Goal: Task Accomplishment & Management: Manage account settings

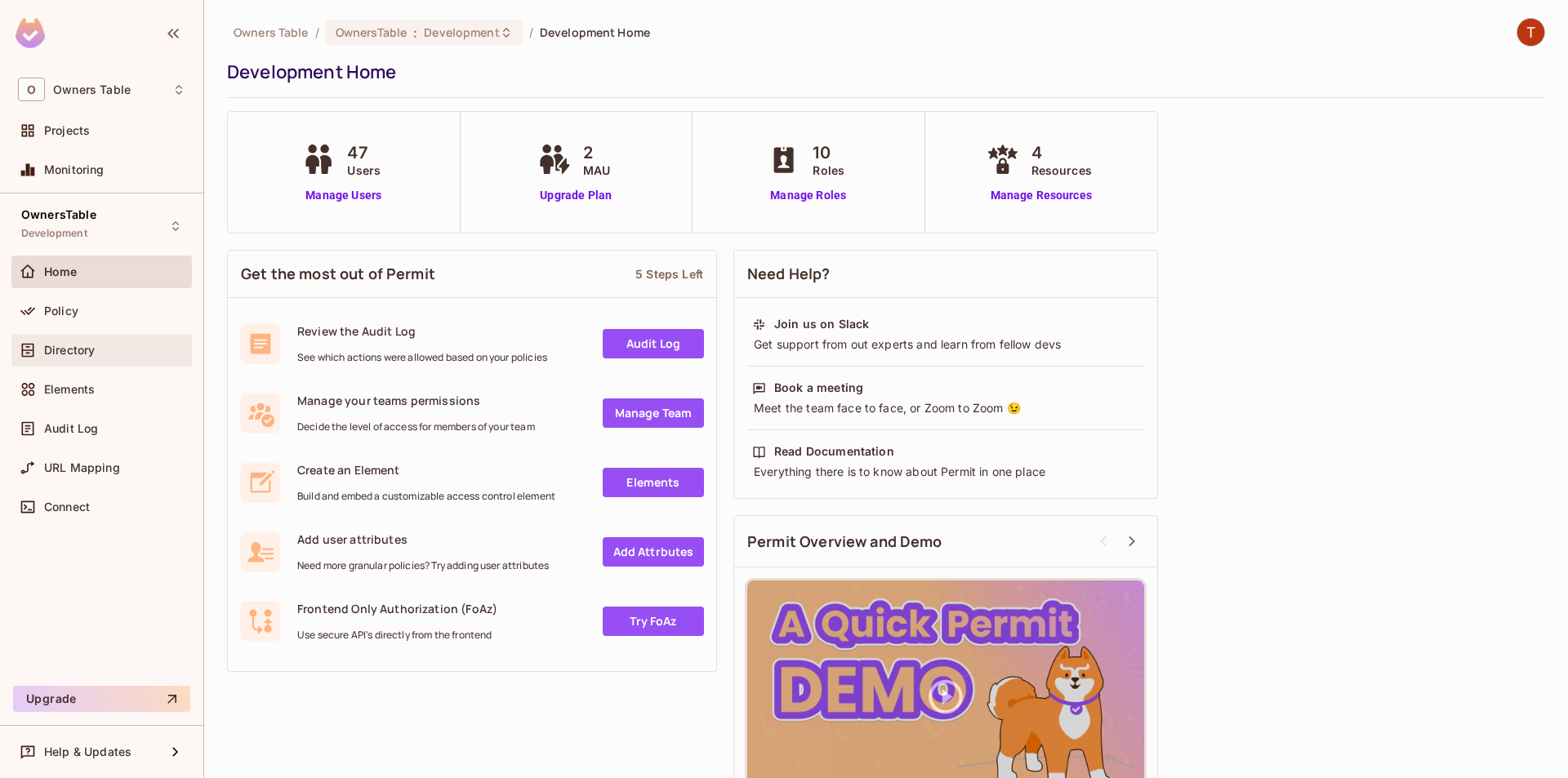
click at [70, 354] on span "Directory" at bounding box center [69, 349] width 50 height 13
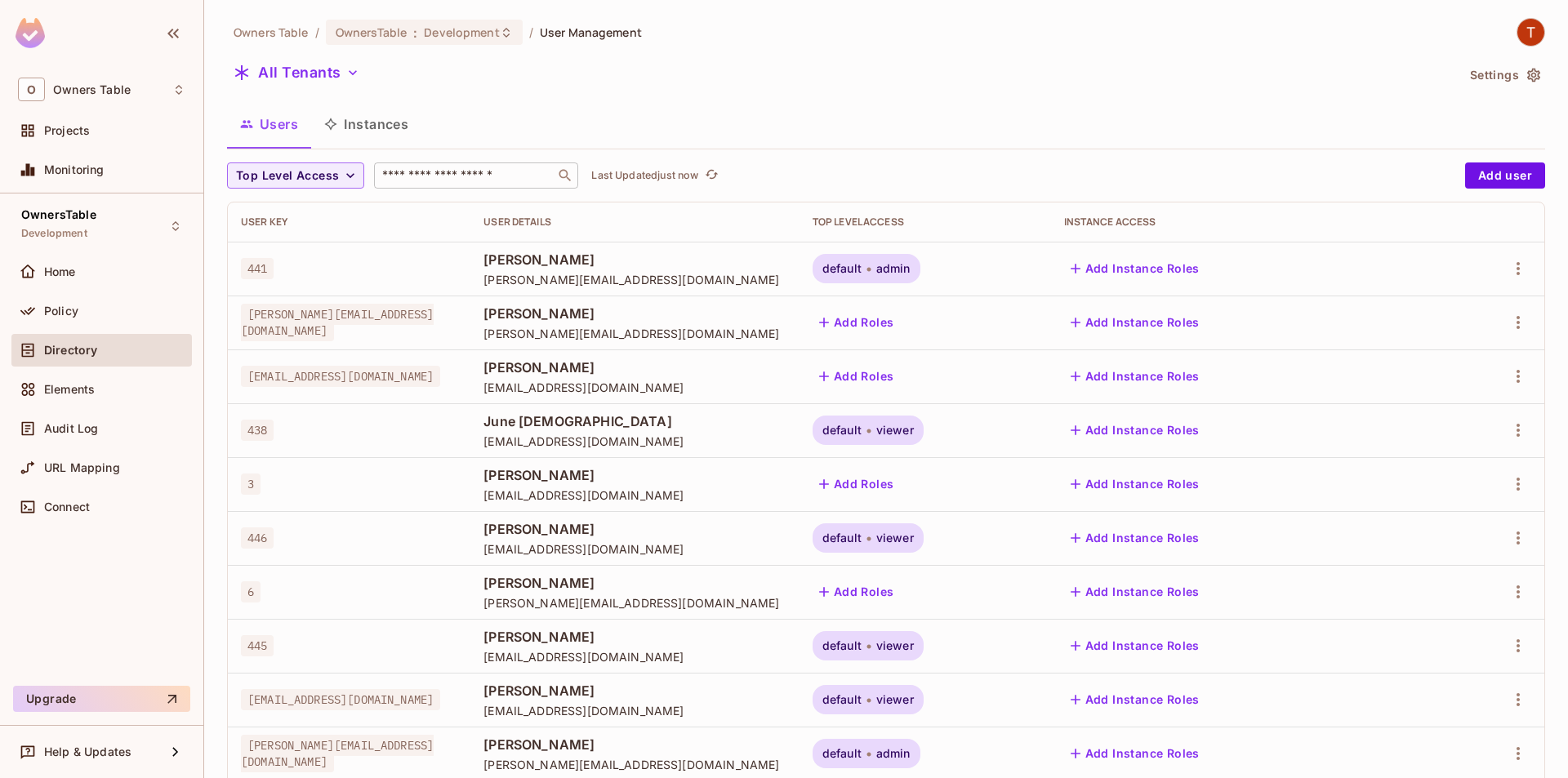
click at [395, 172] on input "text" at bounding box center [465, 176] width 172 height 16
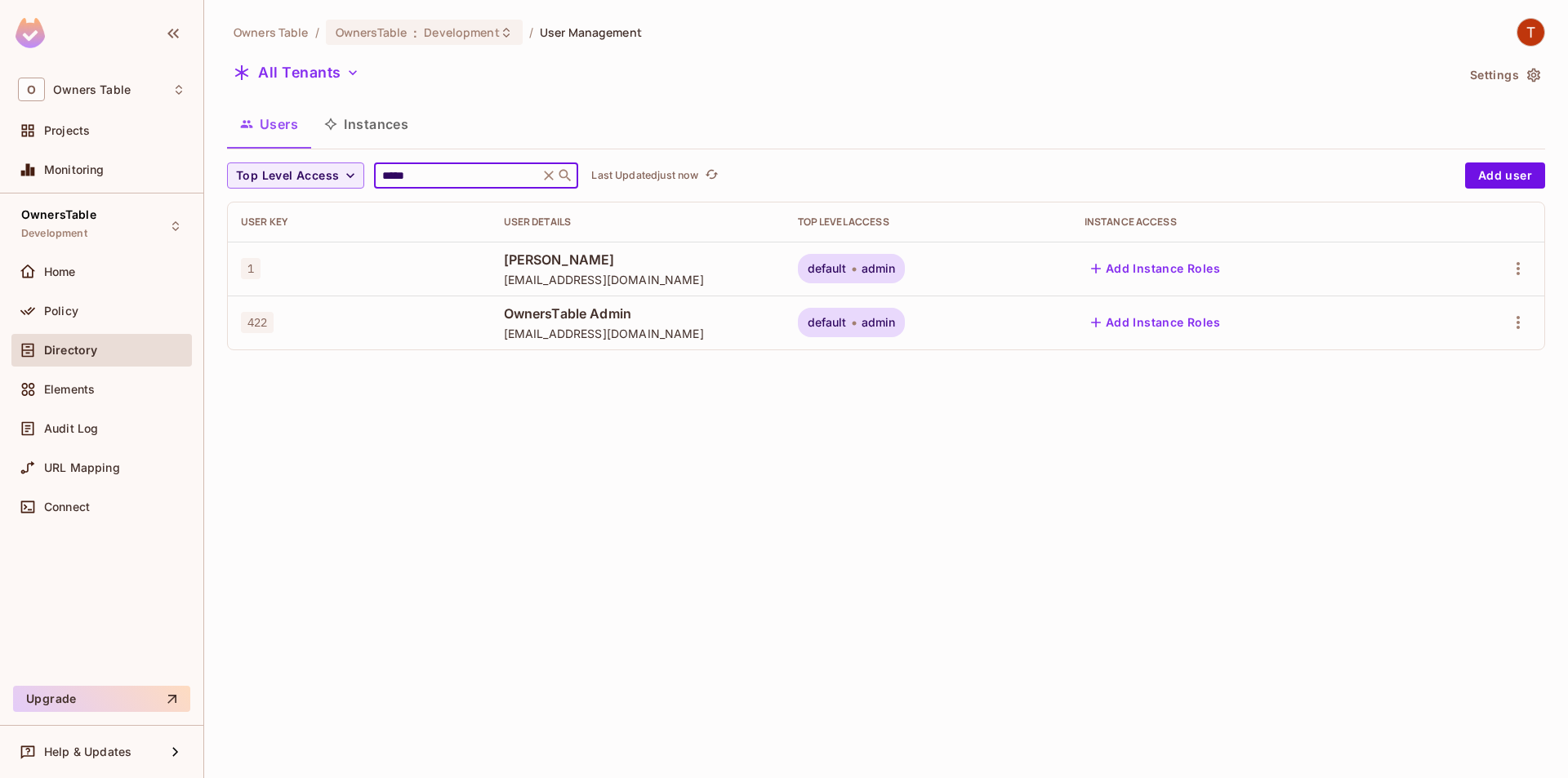
type input "*****"
click at [635, 276] on span "[EMAIL_ADDRESS][DOMAIN_NAME]" at bounding box center [637, 279] width 268 height 16
click at [591, 278] on span "[EMAIL_ADDRESS][DOMAIN_NAME]" at bounding box center [637, 279] width 268 height 16
click at [857, 276] on icon at bounding box center [854, 270] width 5 height 19
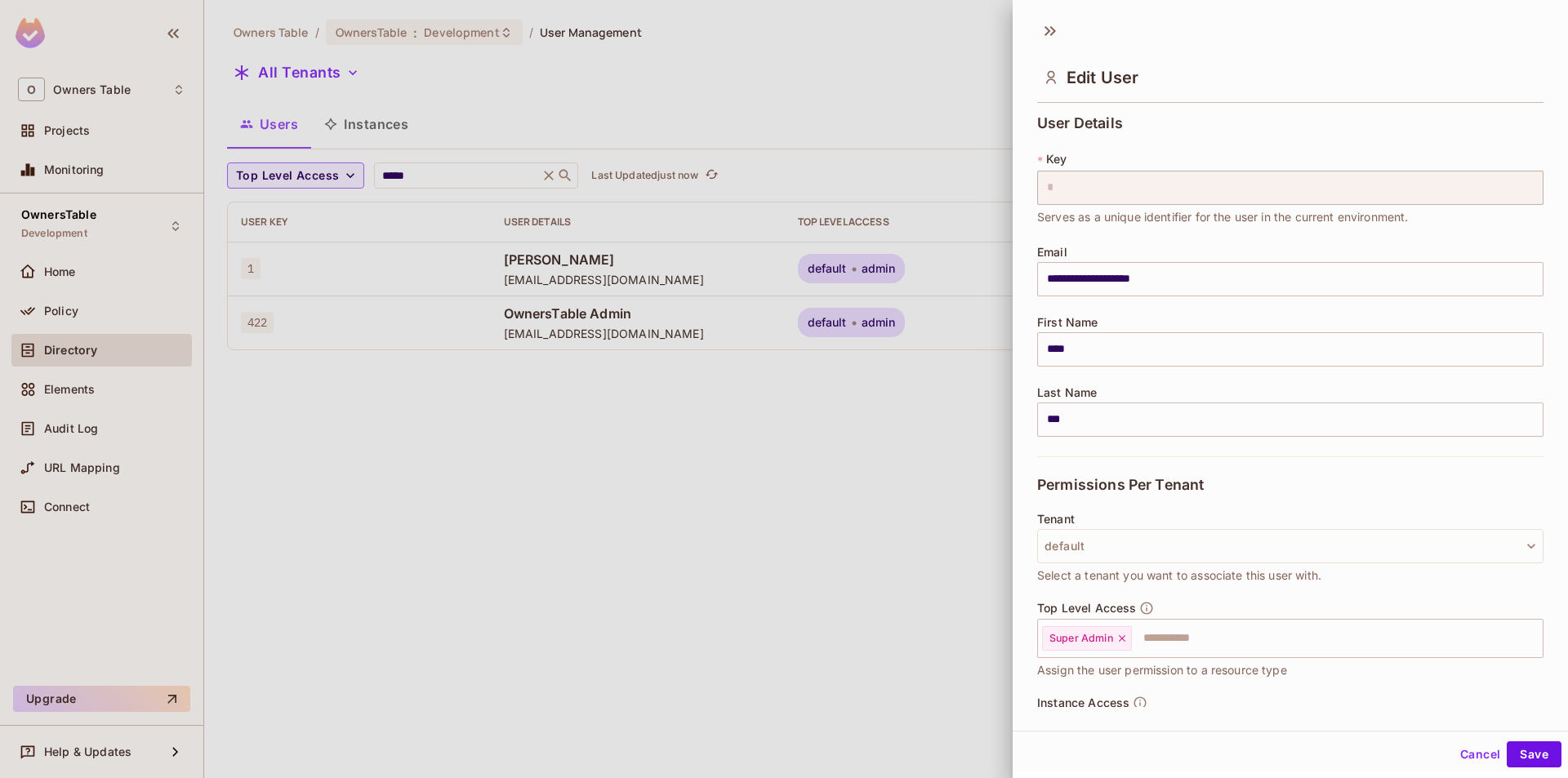
click at [906, 267] on div at bounding box center [784, 389] width 1568 height 778
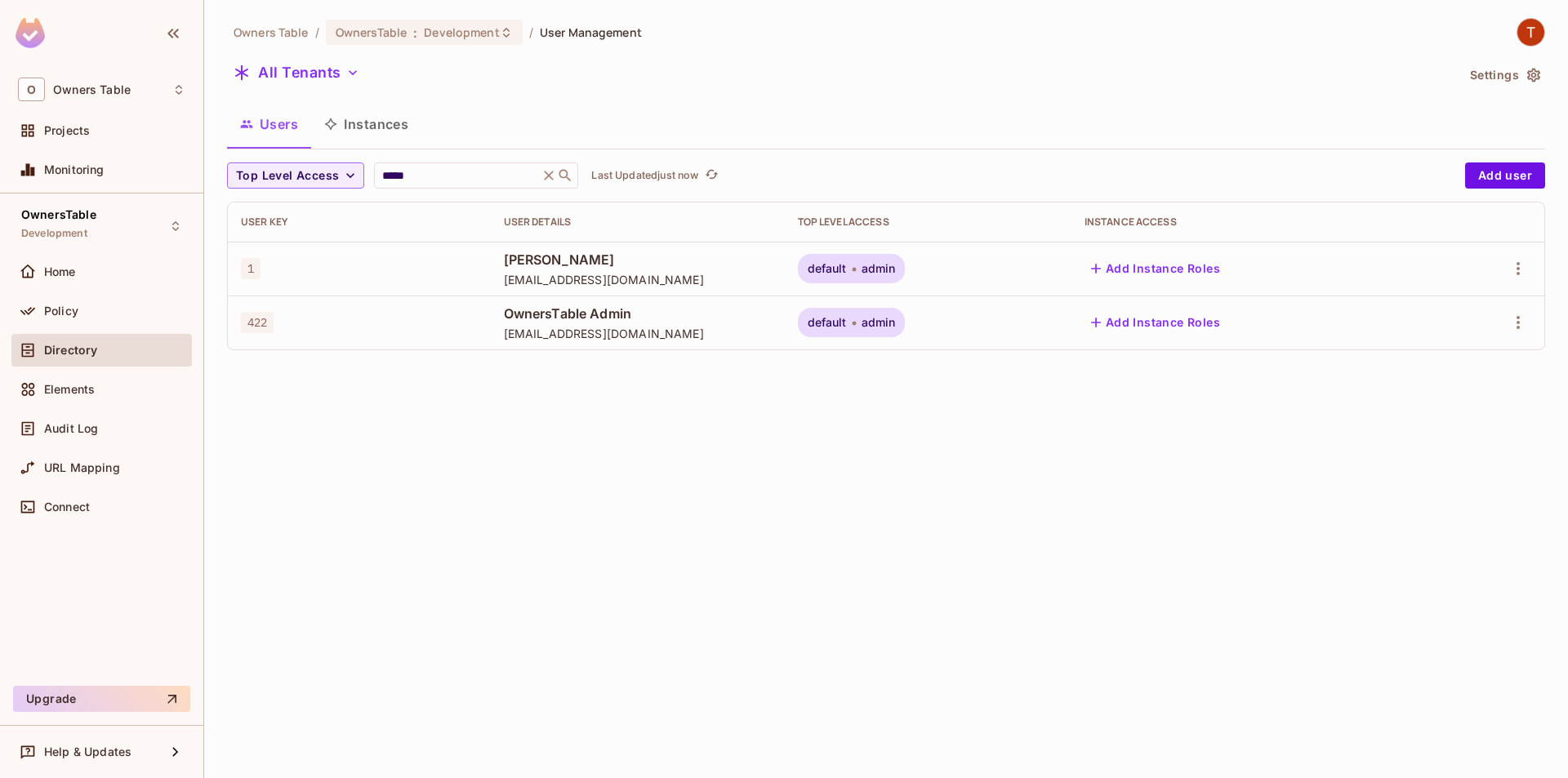
click at [896, 267] on span "admin" at bounding box center [878, 268] width 34 height 13
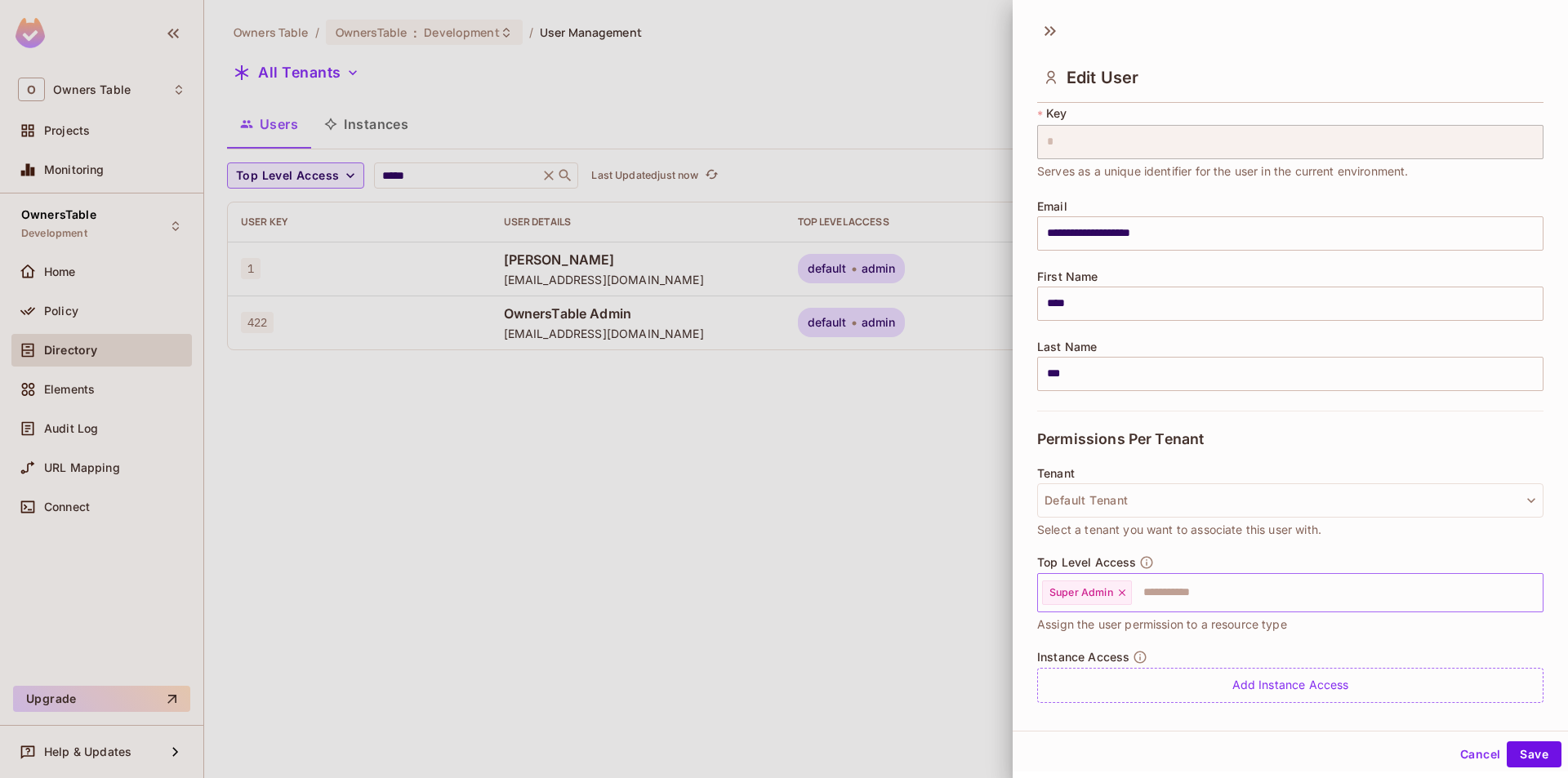
scroll to position [90, 0]
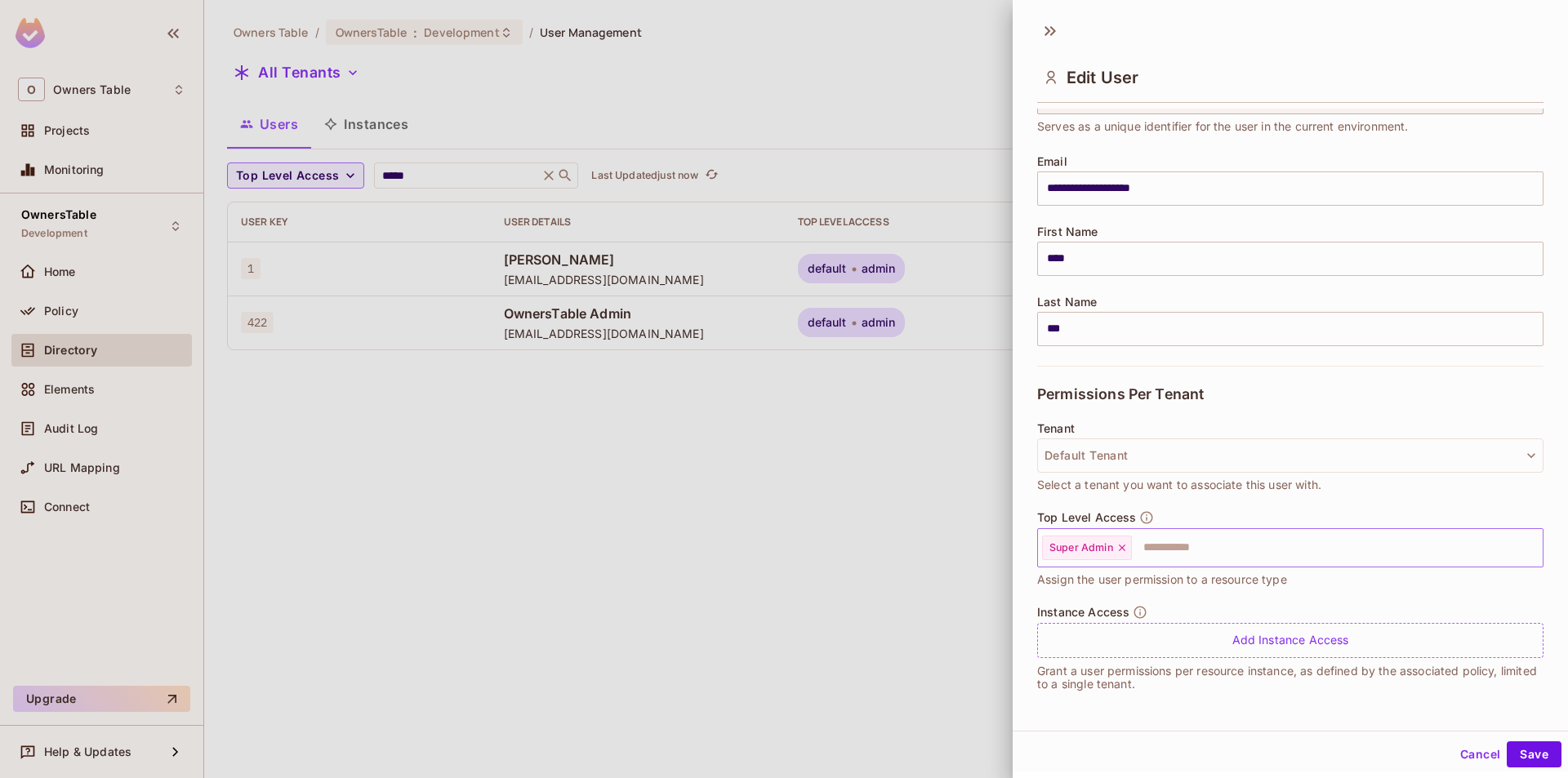
click at [1123, 548] on icon at bounding box center [1122, 547] width 7 height 7
click at [1123, 548] on input "text" at bounding box center [1276, 548] width 472 height 33
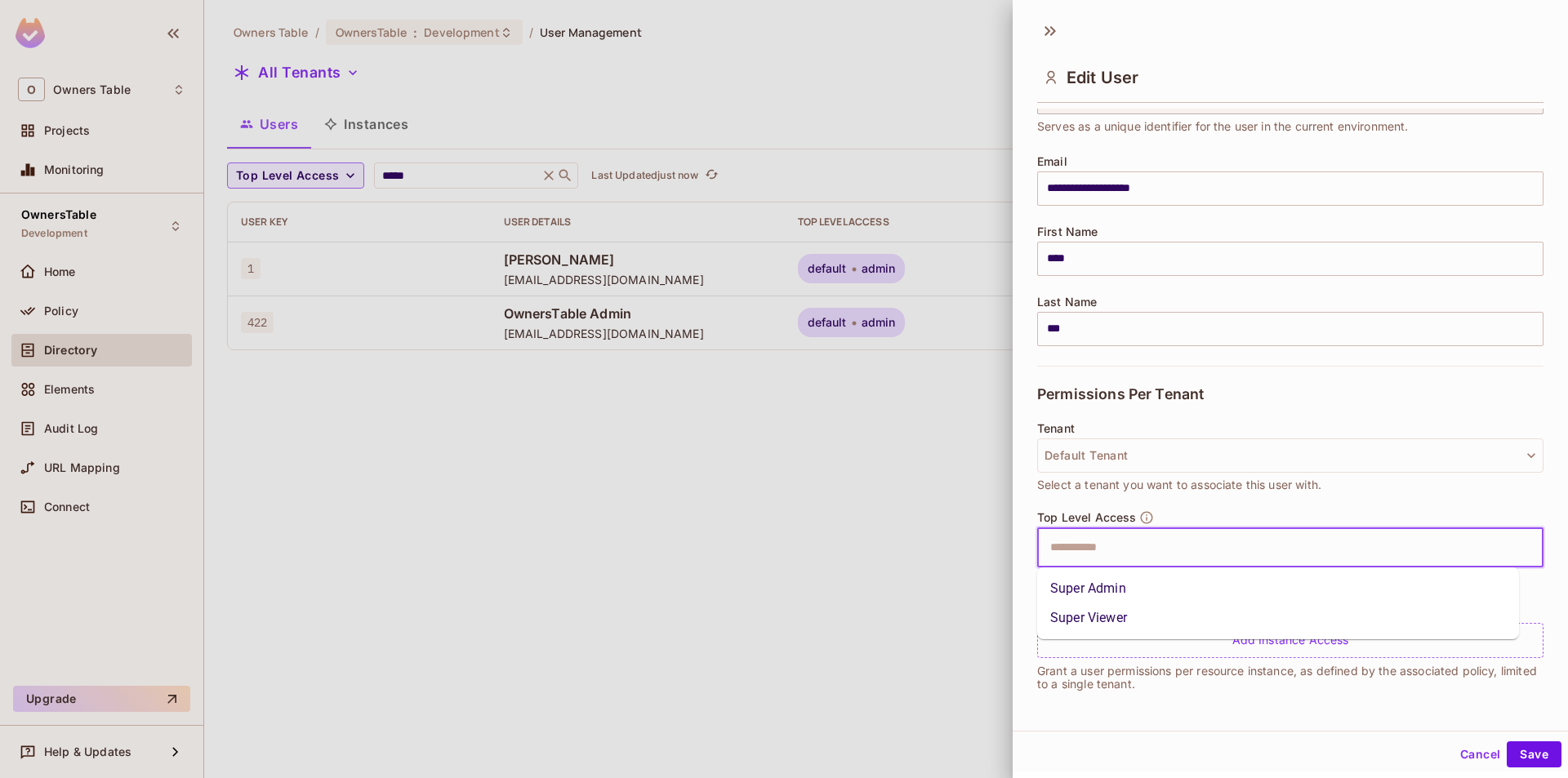
click at [1117, 613] on li "Super Viewer" at bounding box center [1278, 618] width 482 height 29
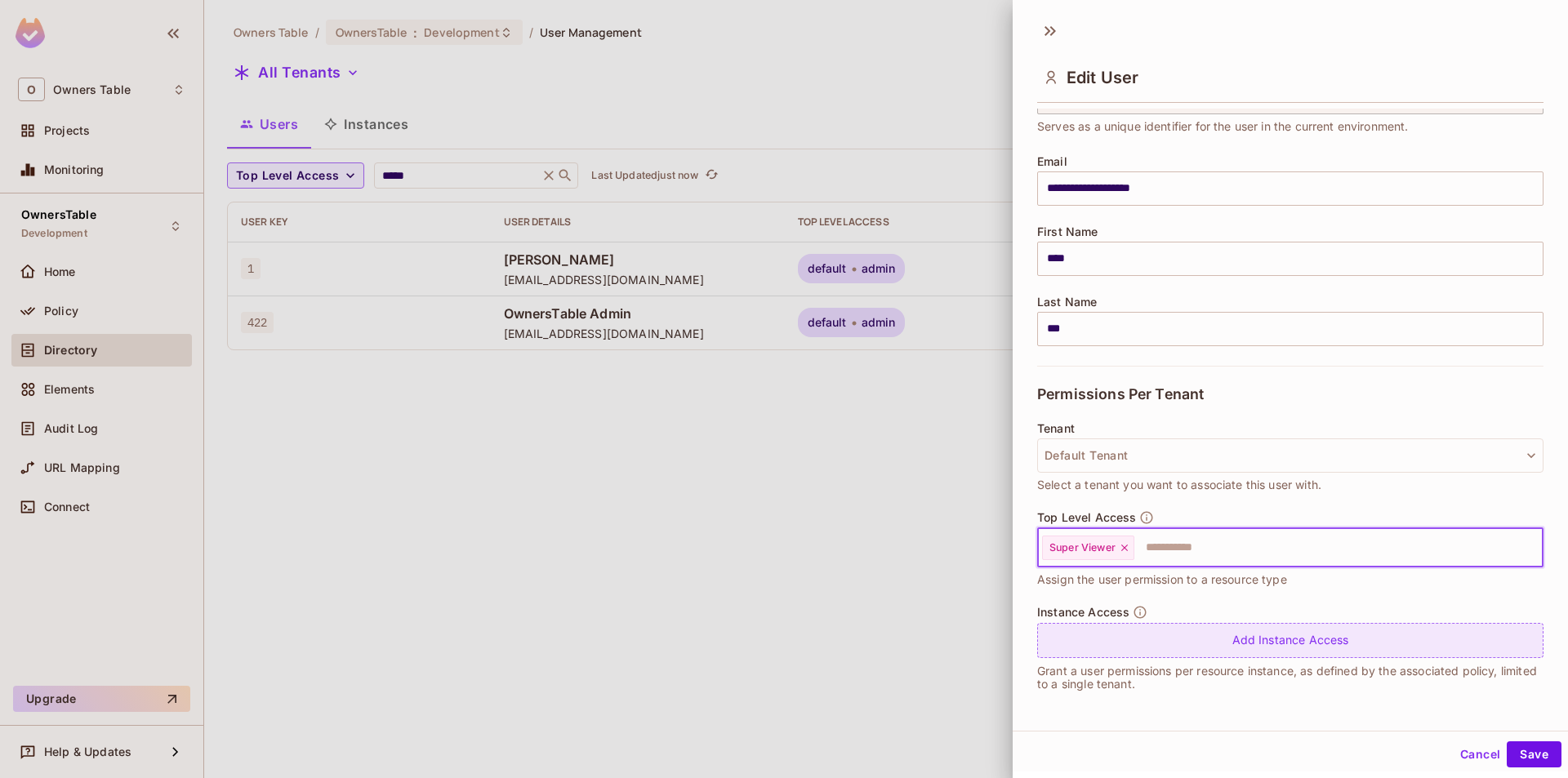
scroll to position [3, 0]
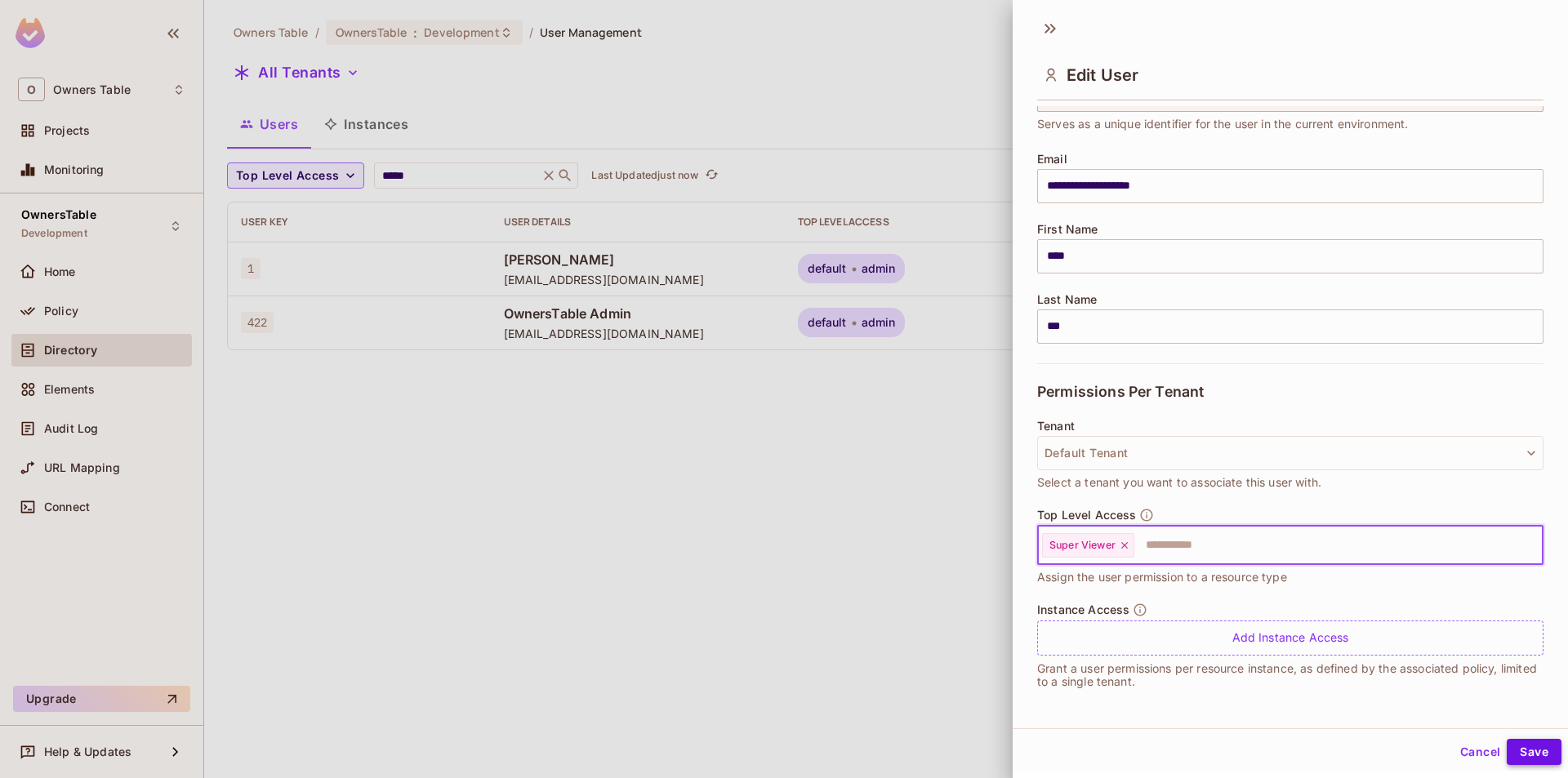
click at [1511, 749] on button "Save" at bounding box center [1534, 752] width 54 height 26
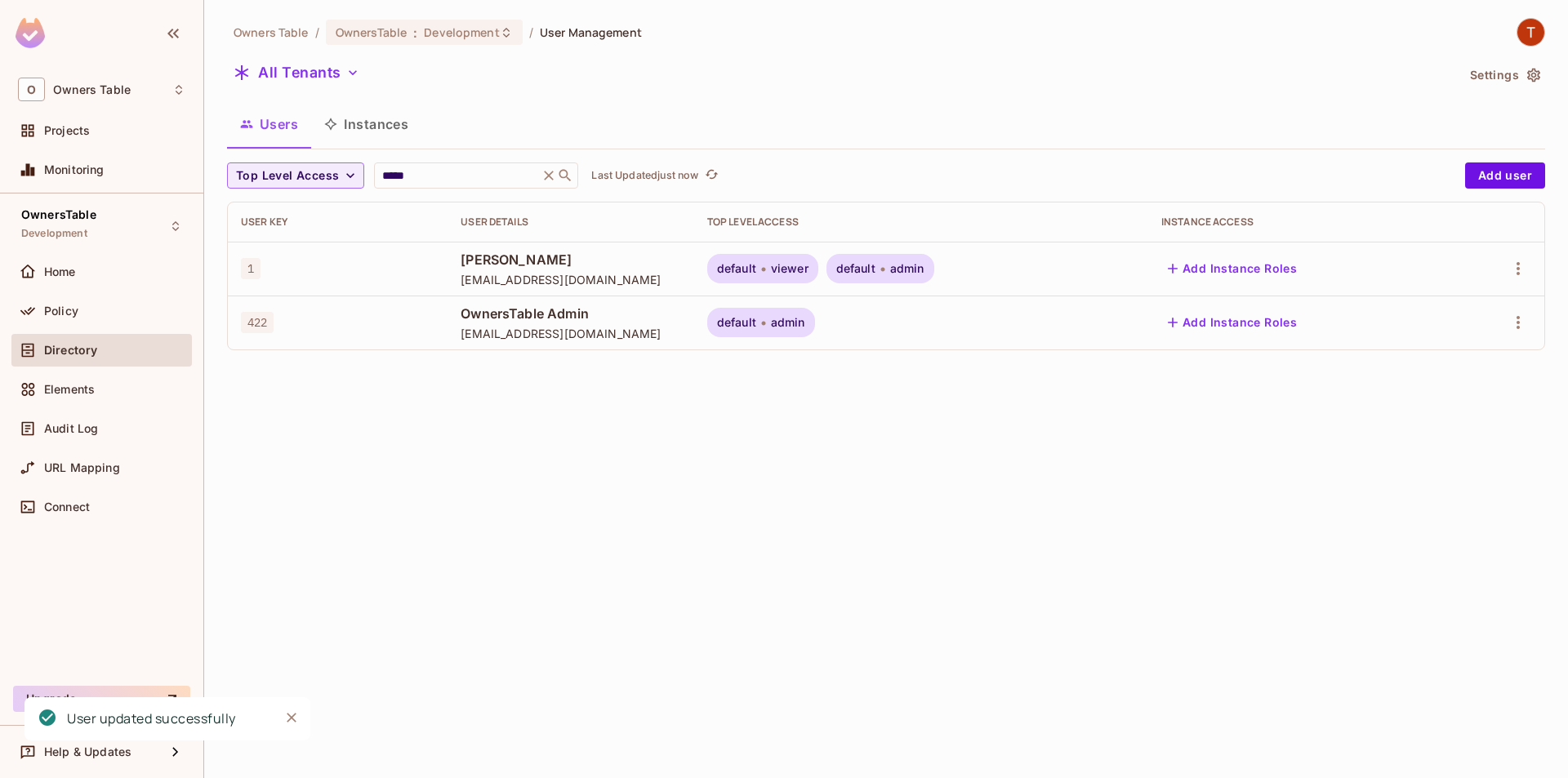
click at [756, 273] on span "default" at bounding box center [736, 268] width 39 height 13
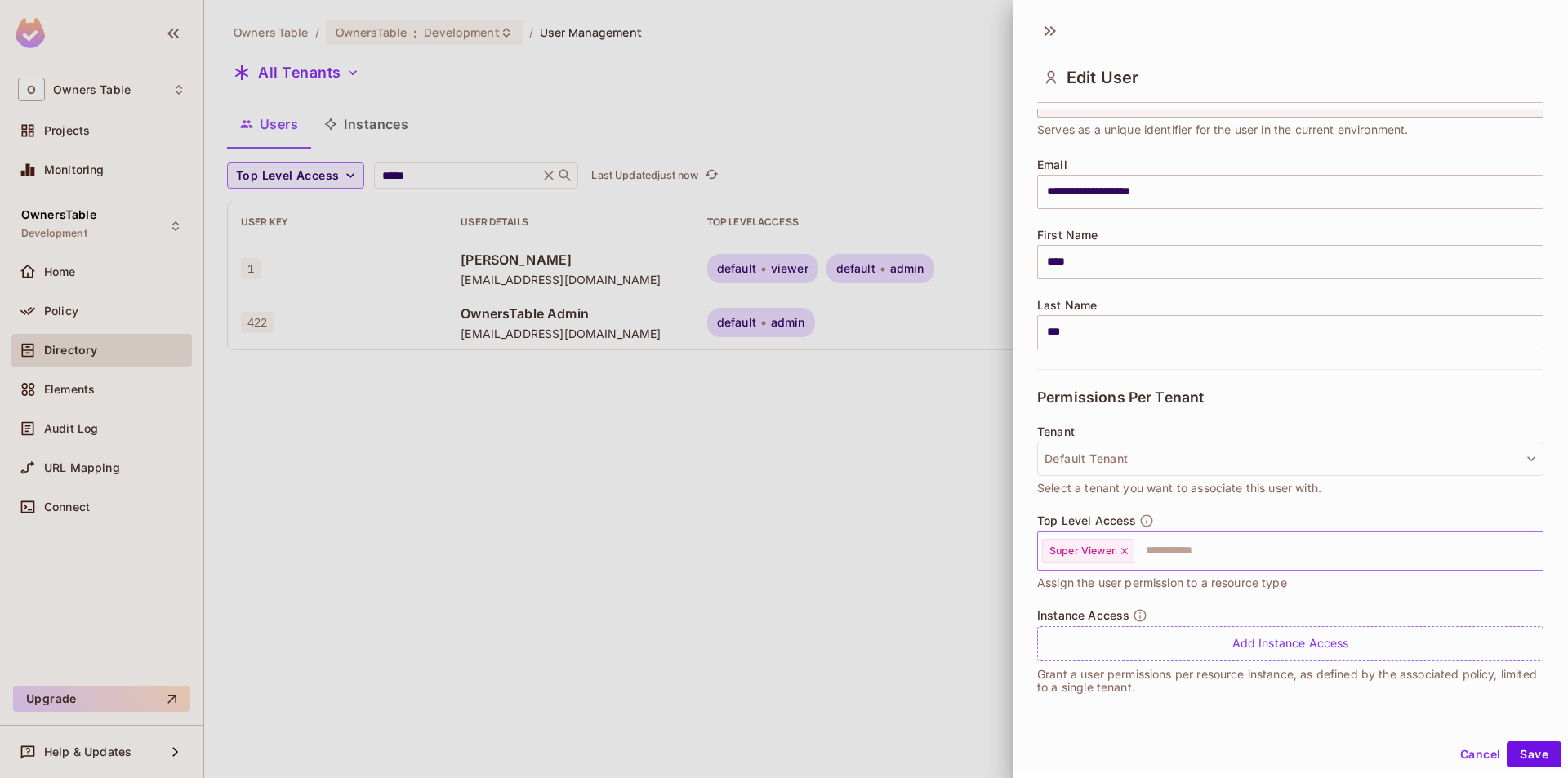
scroll to position [90, 0]
click at [959, 618] on div at bounding box center [784, 389] width 1568 height 778
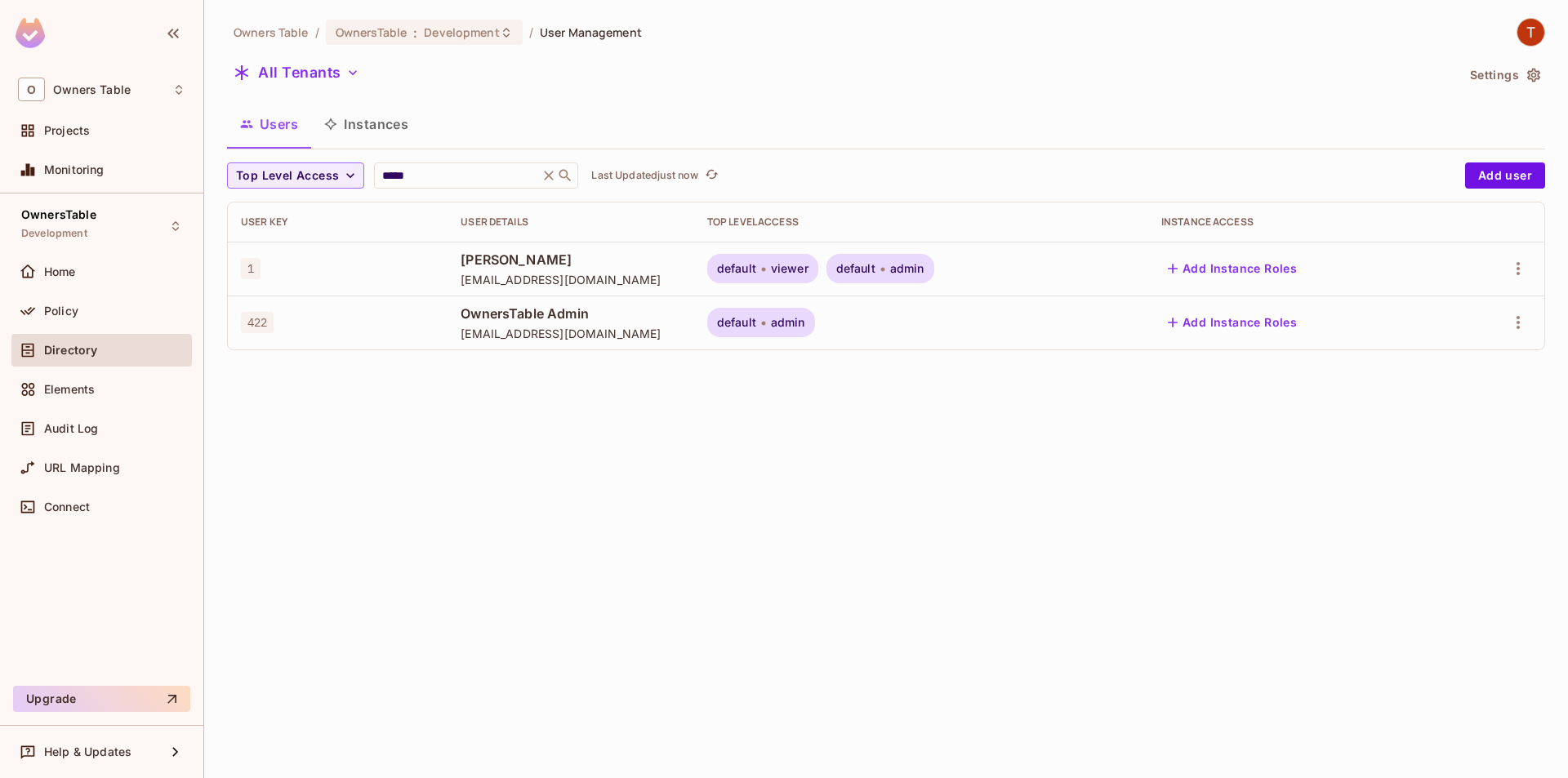
click at [785, 266] on div "default viewer" at bounding box center [763, 269] width 111 height 29
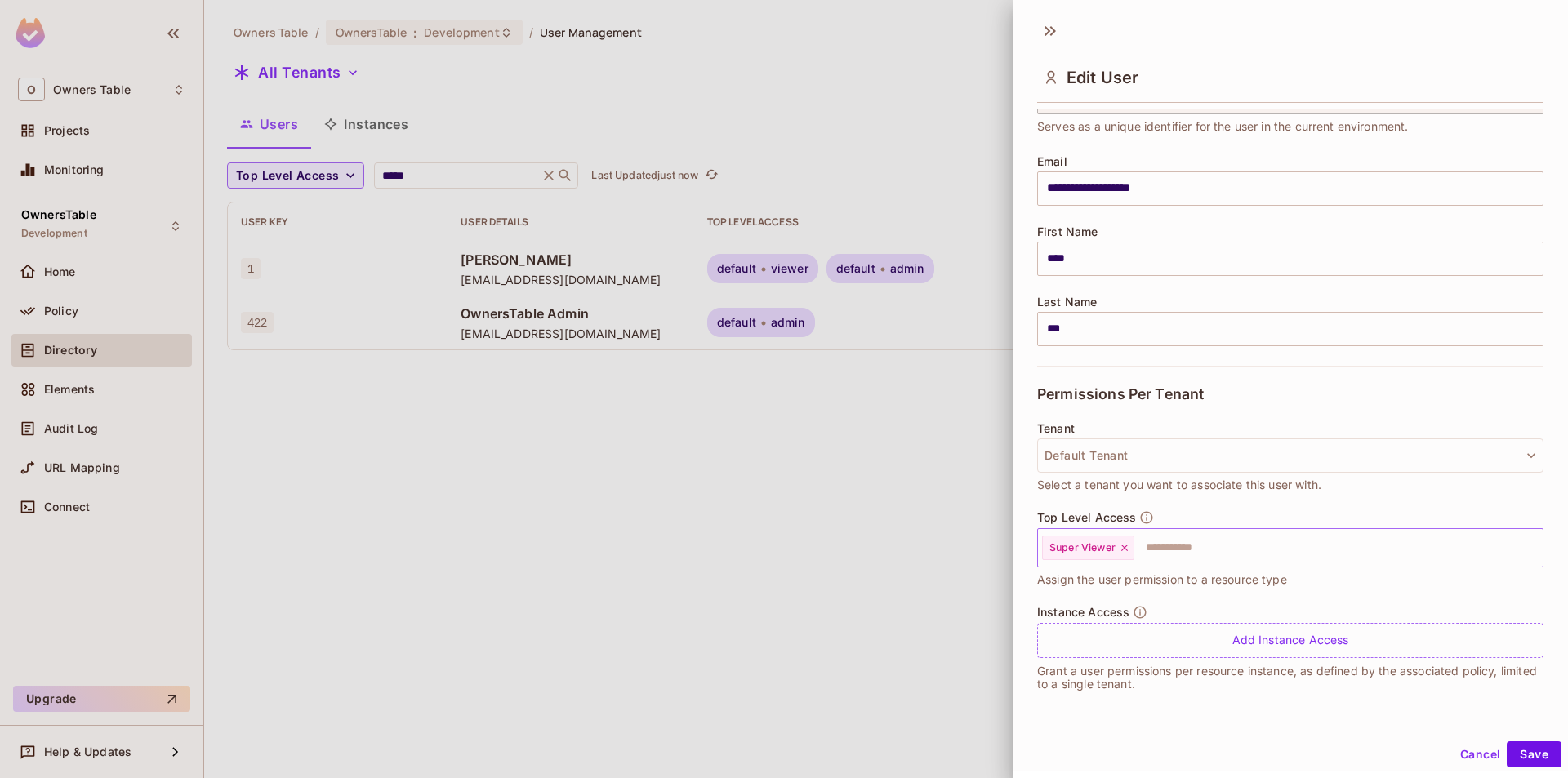
click at [1126, 545] on icon at bounding box center [1125, 548] width 12 height 12
click at [1122, 544] on input "text" at bounding box center [1276, 548] width 472 height 33
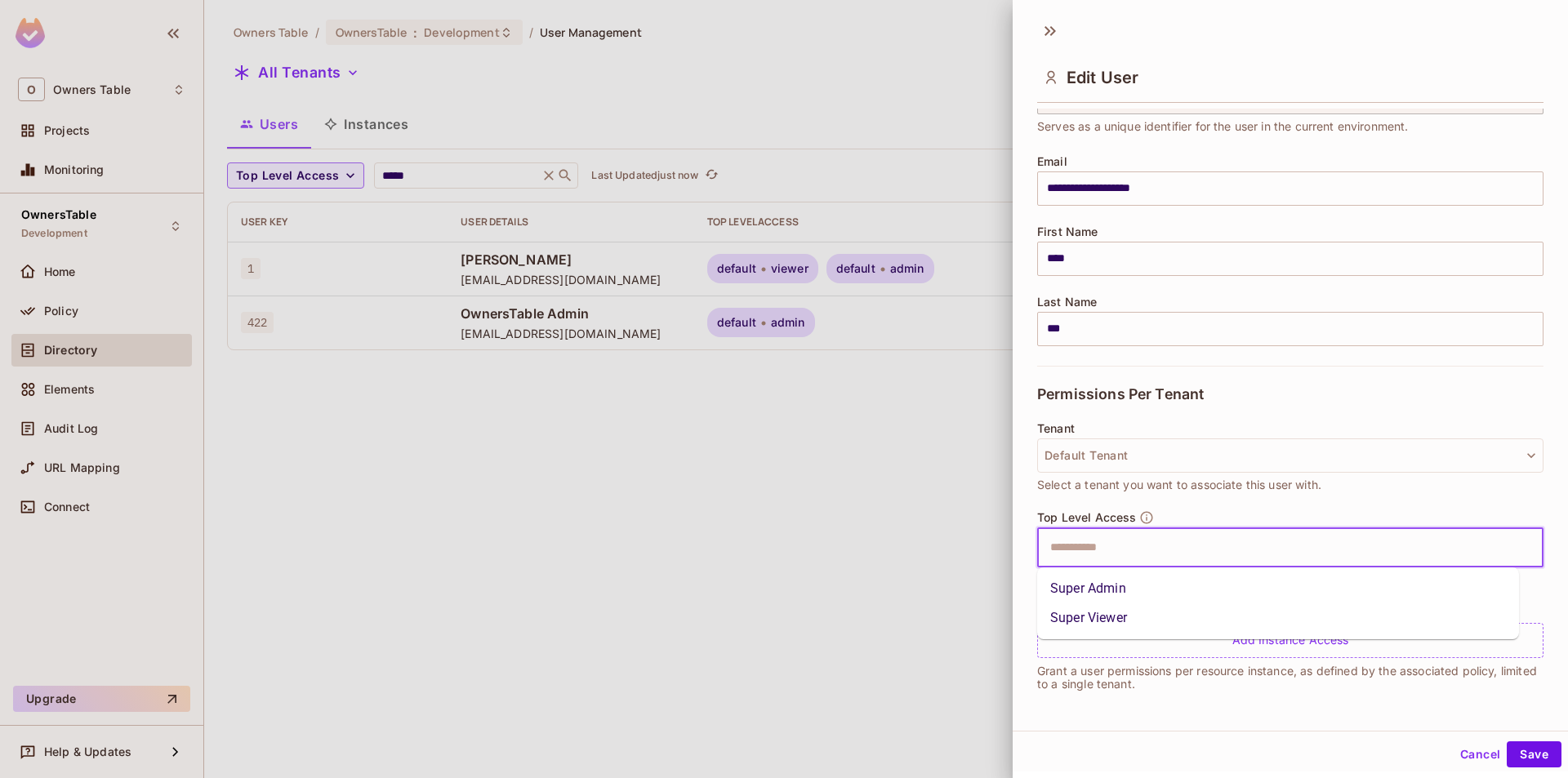
click at [1029, 500] on div "**********" at bounding box center [1290, 407] width 555 height 599
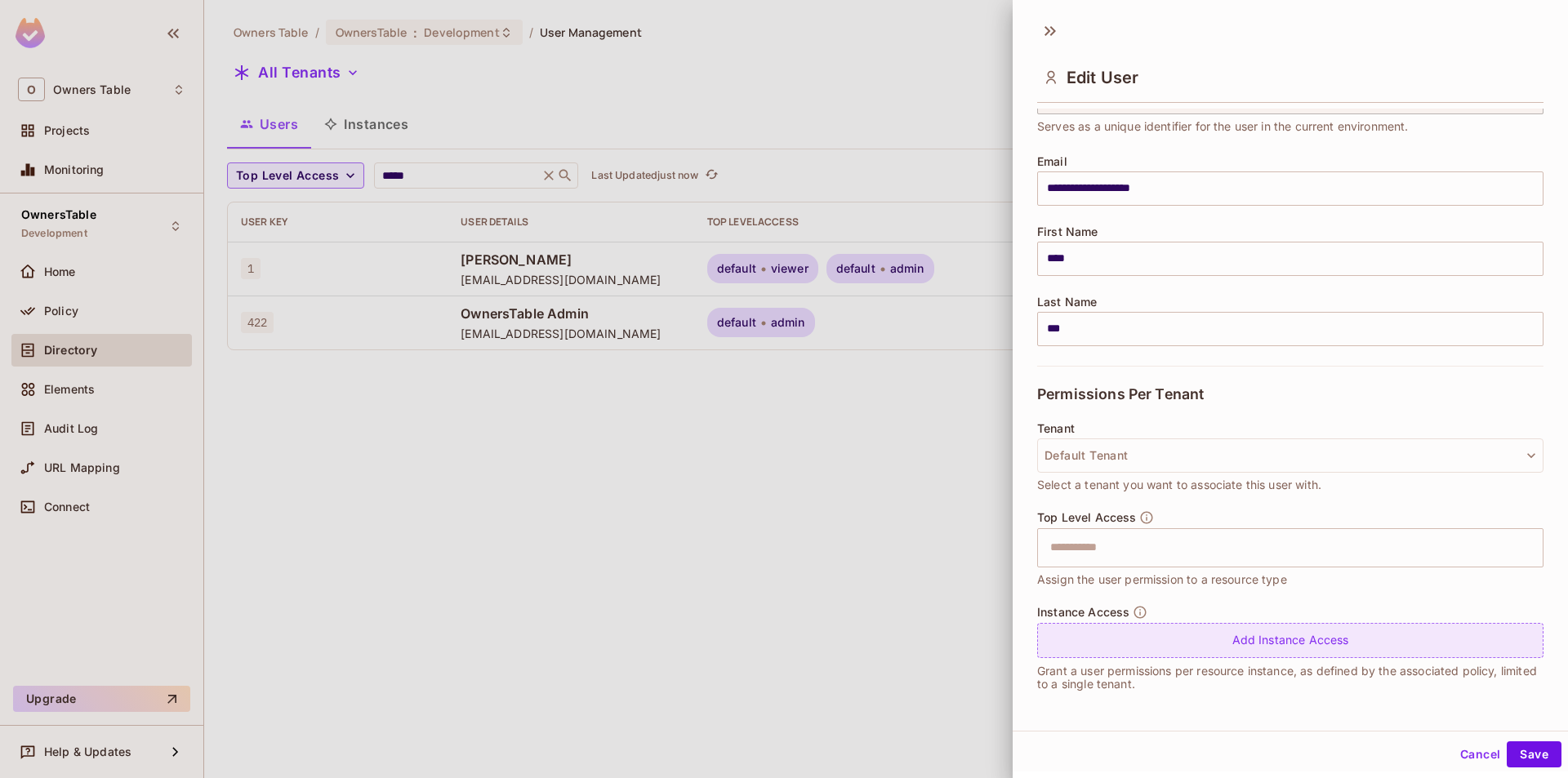
click at [1132, 638] on div "Add Instance Access" at bounding box center [1290, 640] width 506 height 35
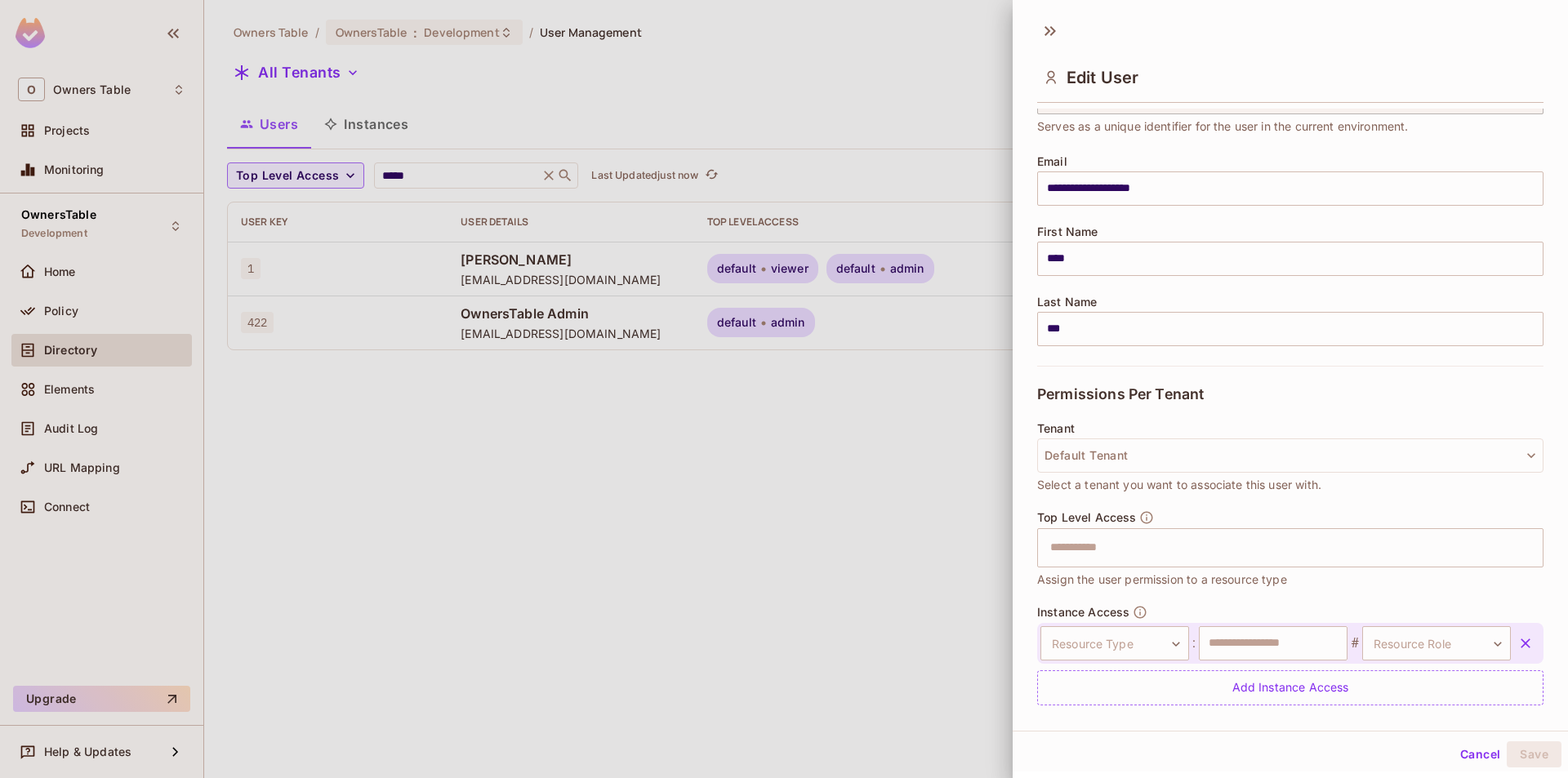
scroll to position [138, 0]
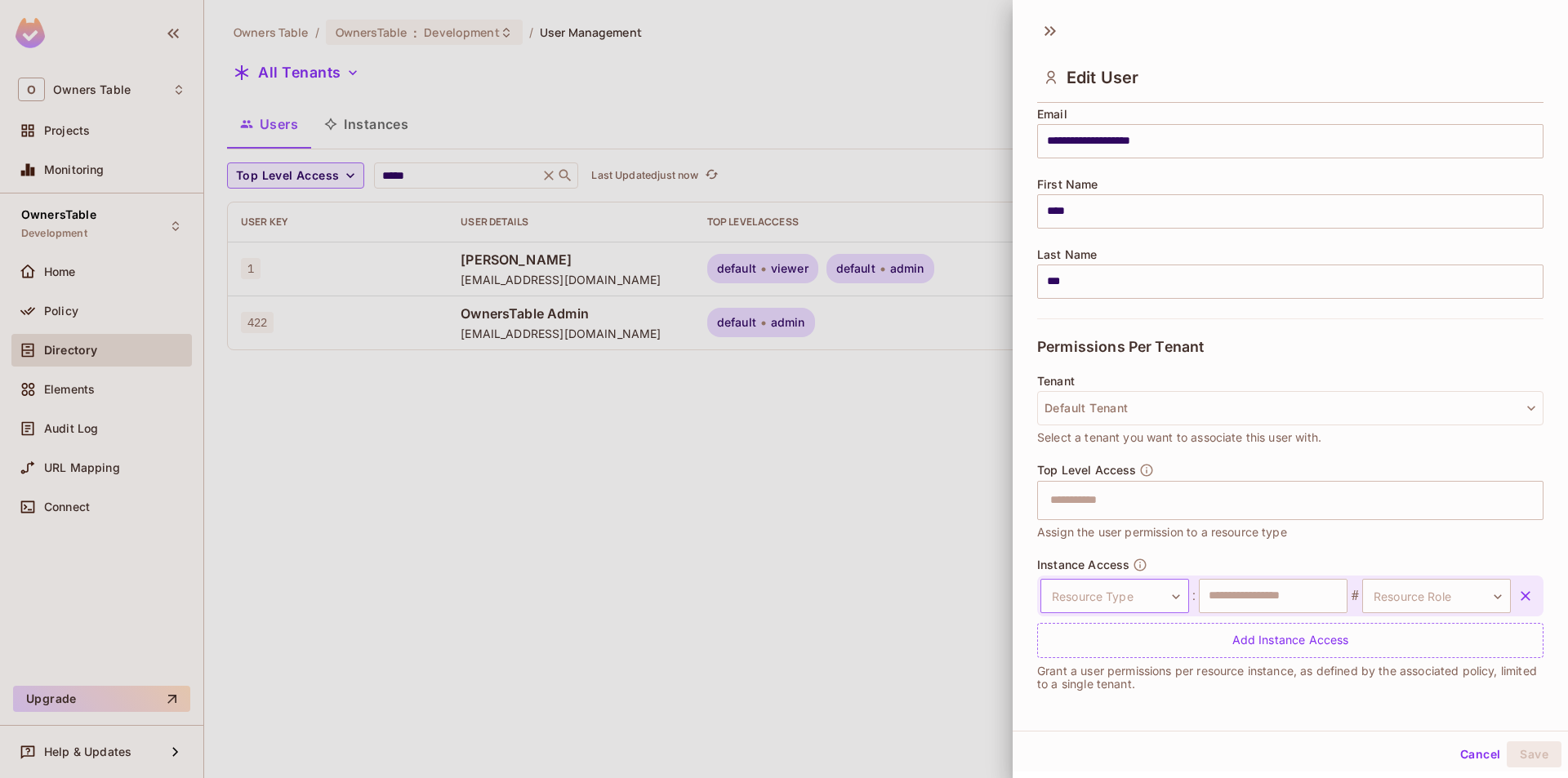
click at [1141, 595] on body "**********" at bounding box center [784, 389] width 1568 height 778
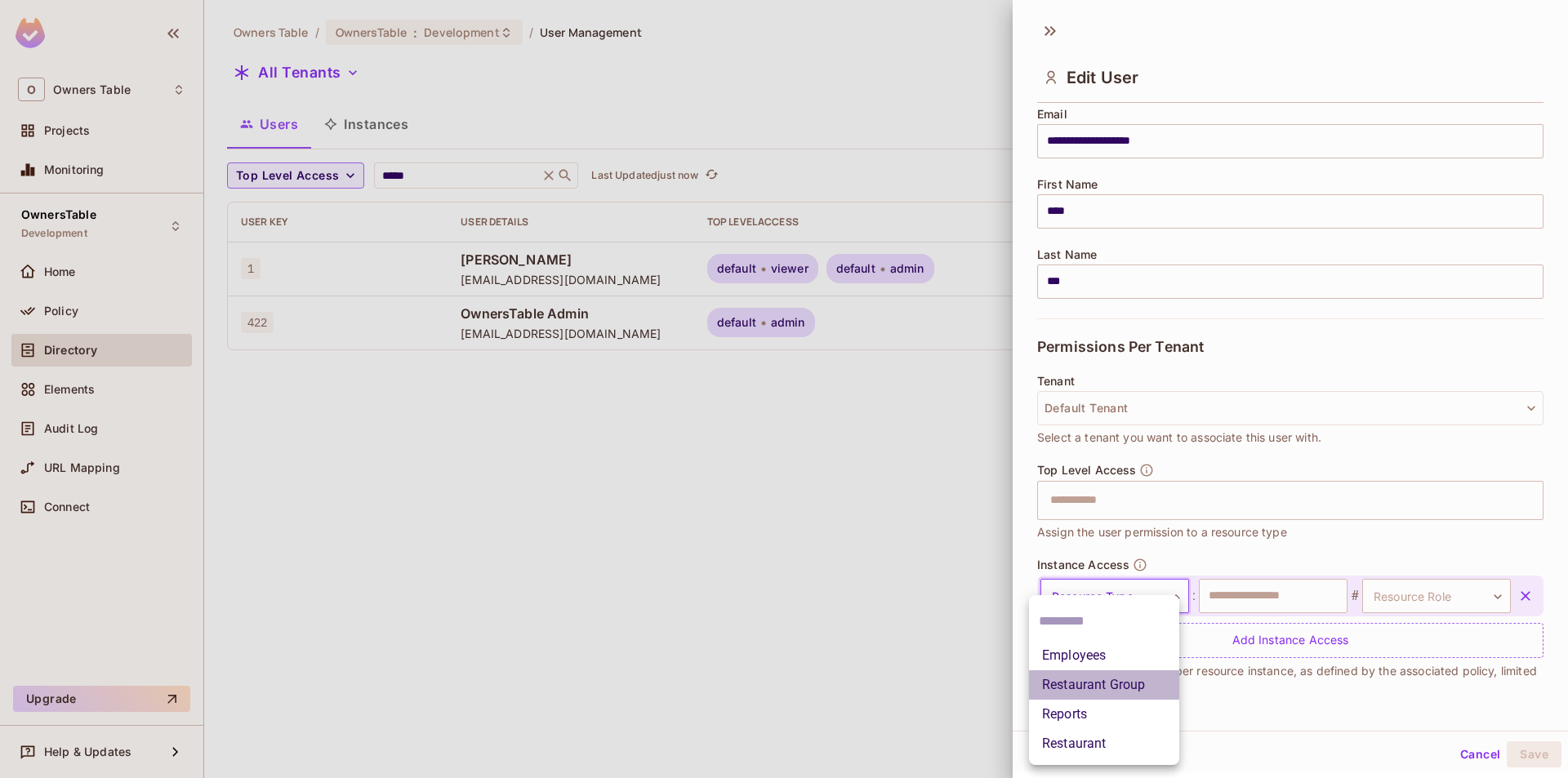
click at [1094, 684] on li "Restaurant Group" at bounding box center [1104, 685] width 150 height 29
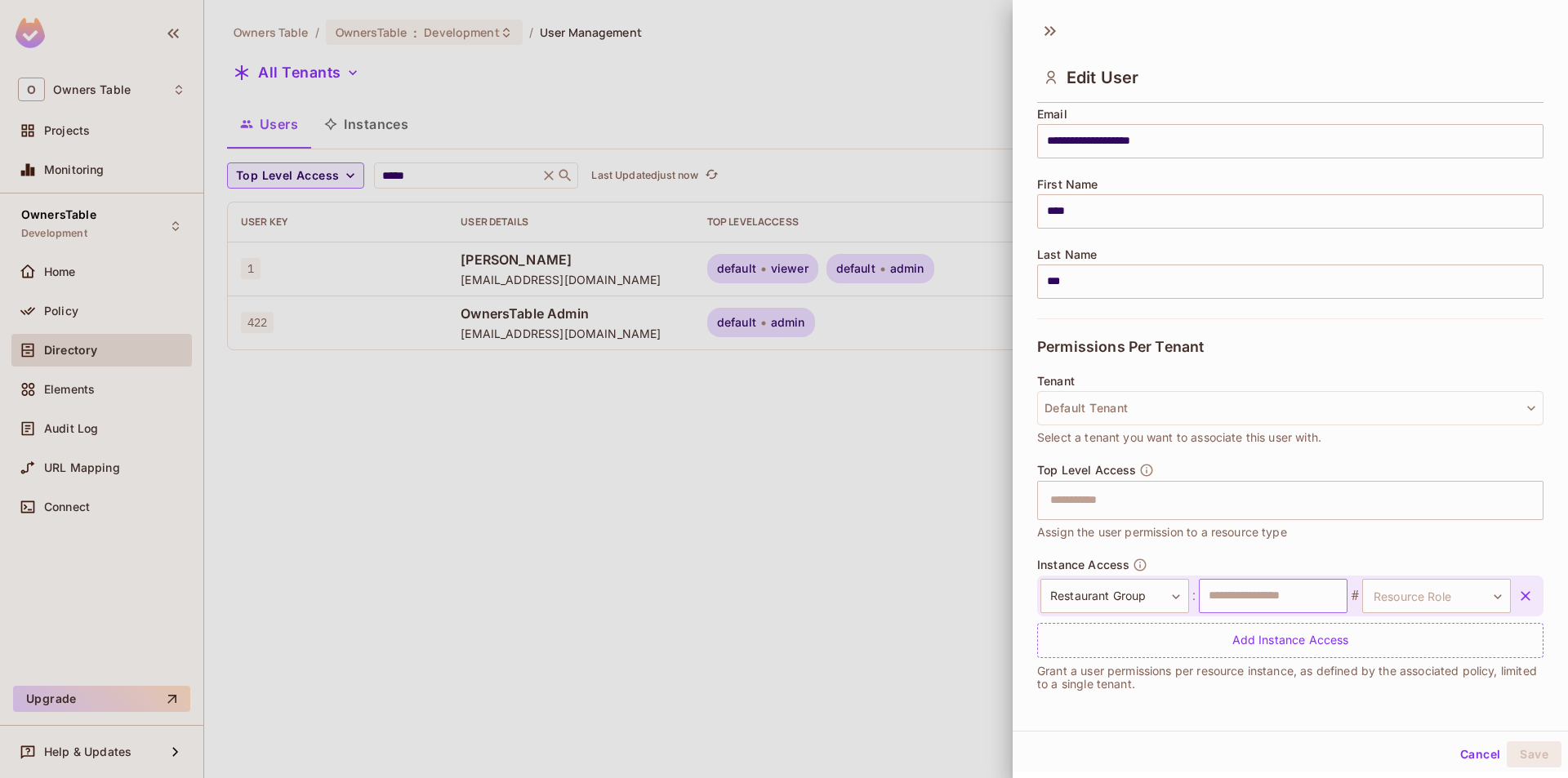
click at [1267, 606] on input "text" at bounding box center [1273, 596] width 148 height 34
type input "*"
click at [1398, 590] on body "**********" at bounding box center [784, 389] width 1568 height 778
click at [1387, 678] on li "viewer" at bounding box center [1410, 673] width 150 height 29
click at [1525, 751] on button "Save" at bounding box center [1534, 754] width 54 height 26
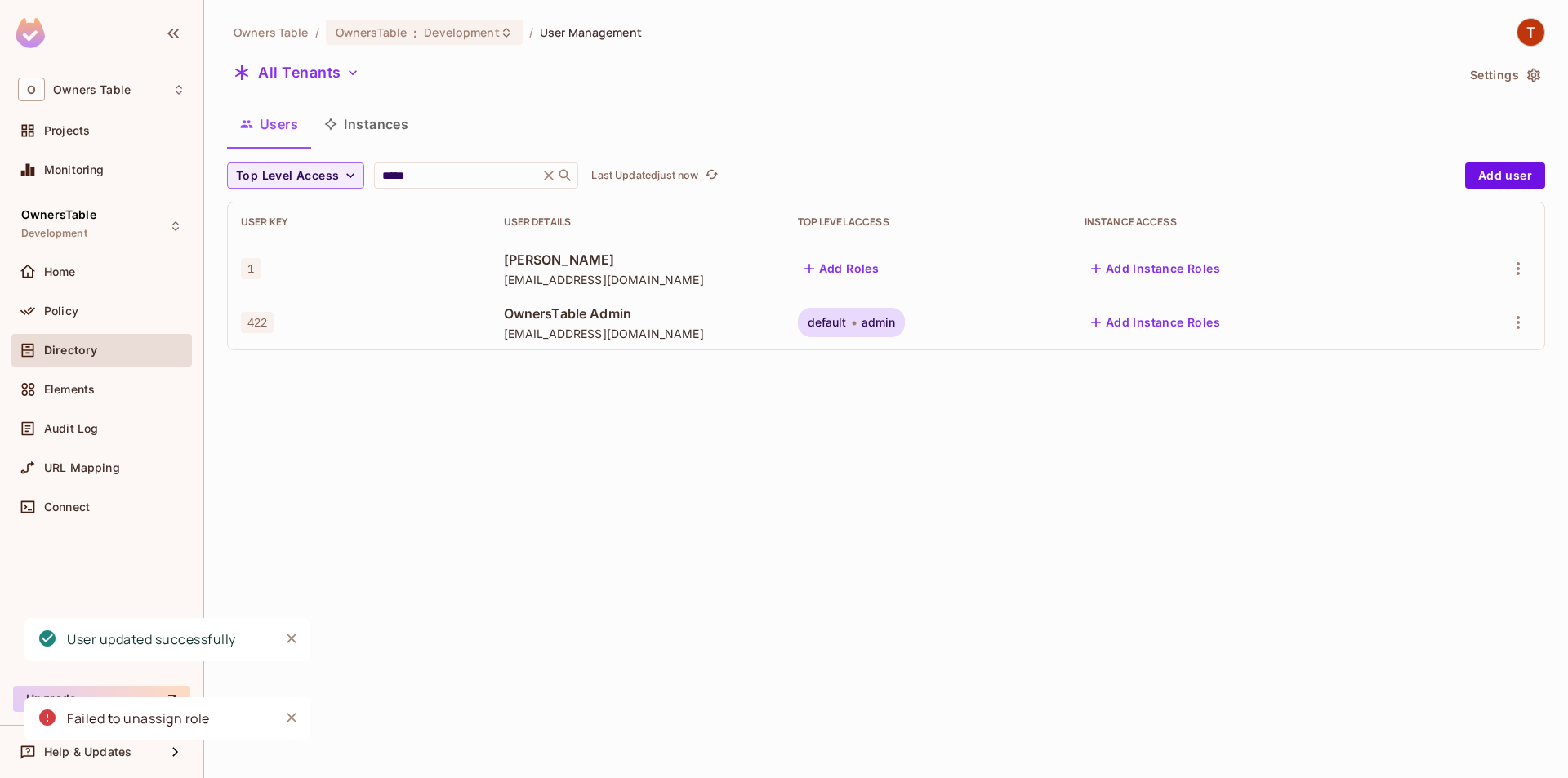
click at [931, 268] on div "Add Roles" at bounding box center [928, 268] width 261 height 26
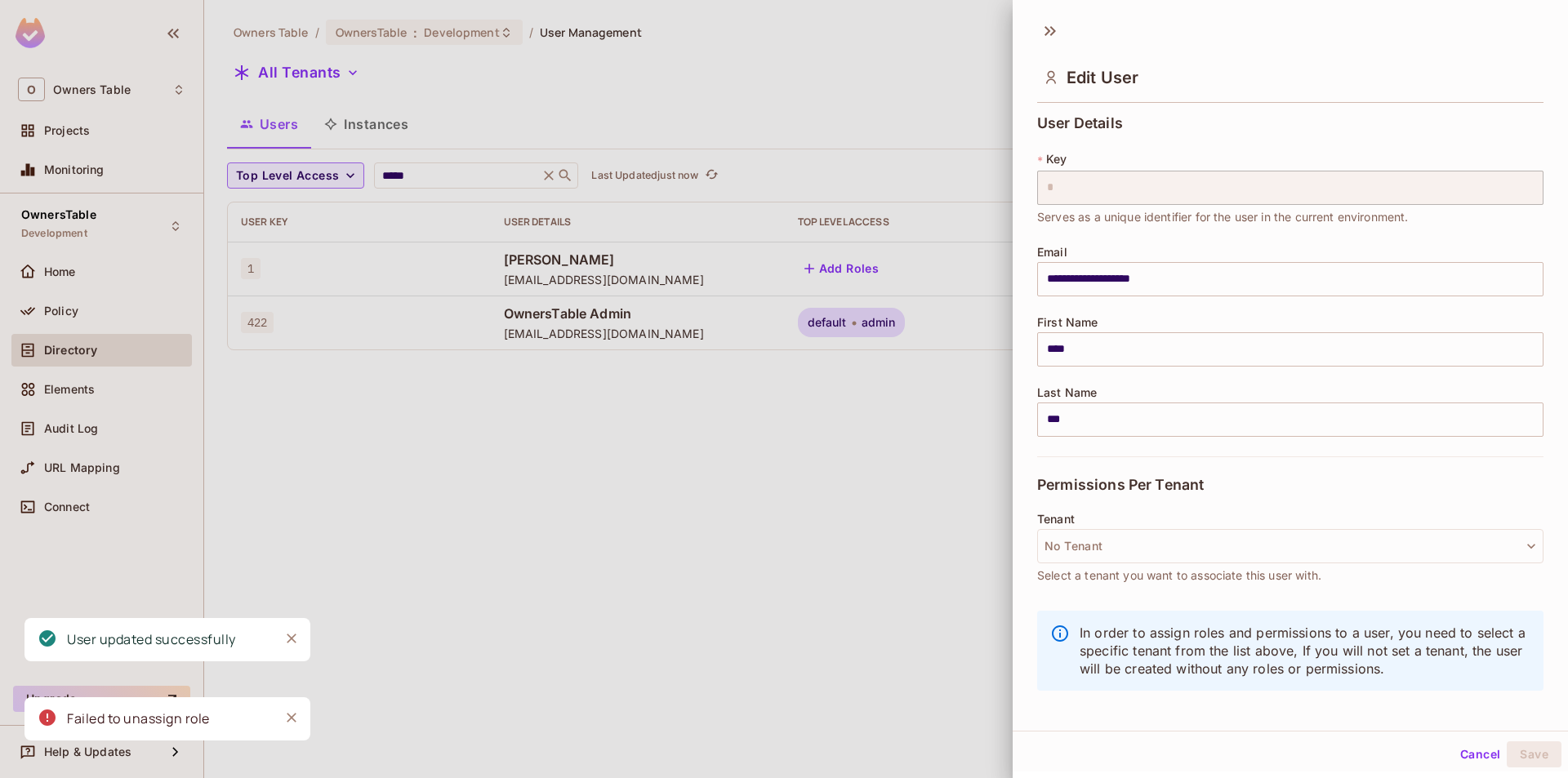
scroll to position [3, 0]
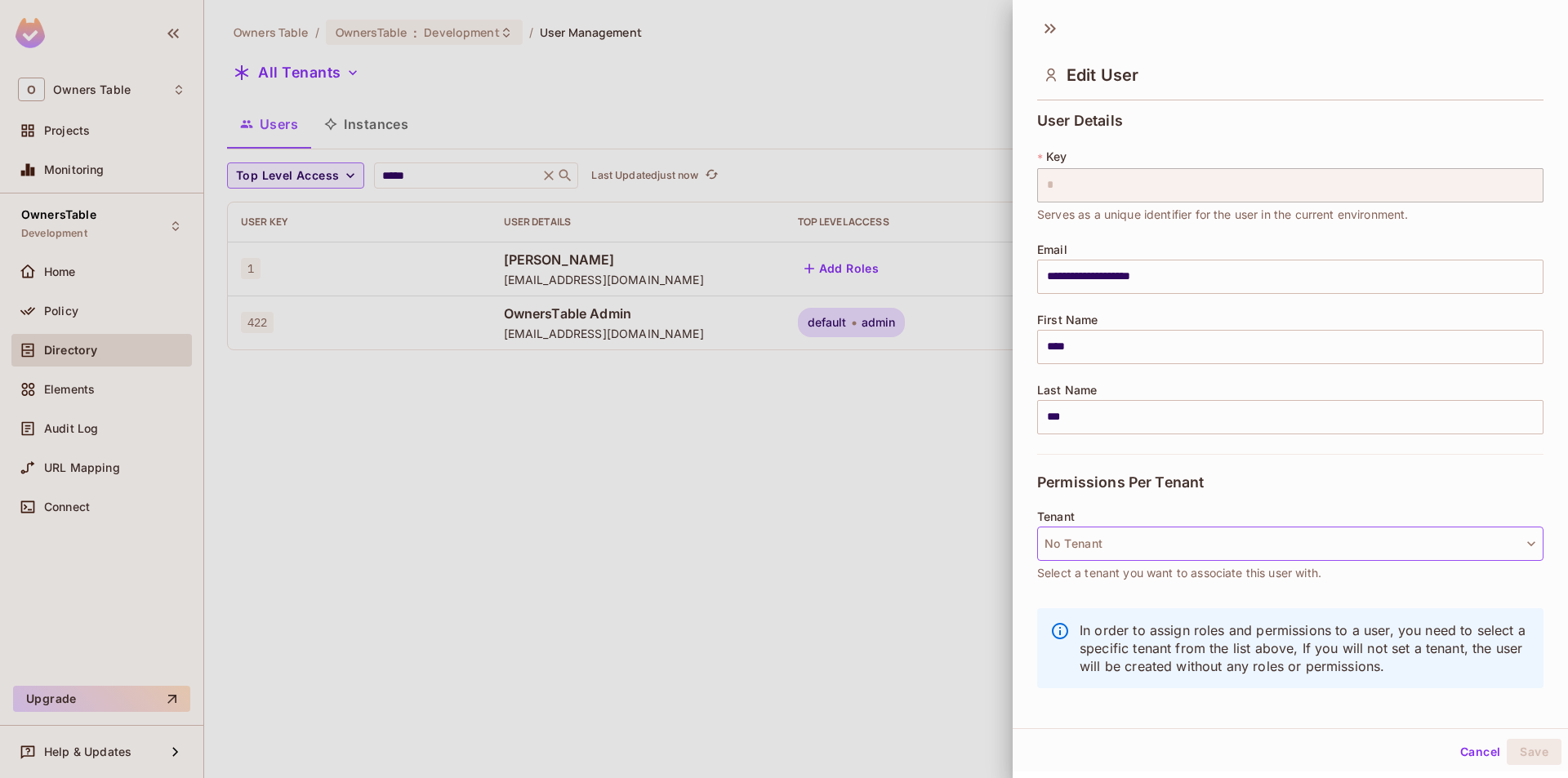
click at [1090, 540] on button "No Tenant" at bounding box center [1290, 543] width 506 height 34
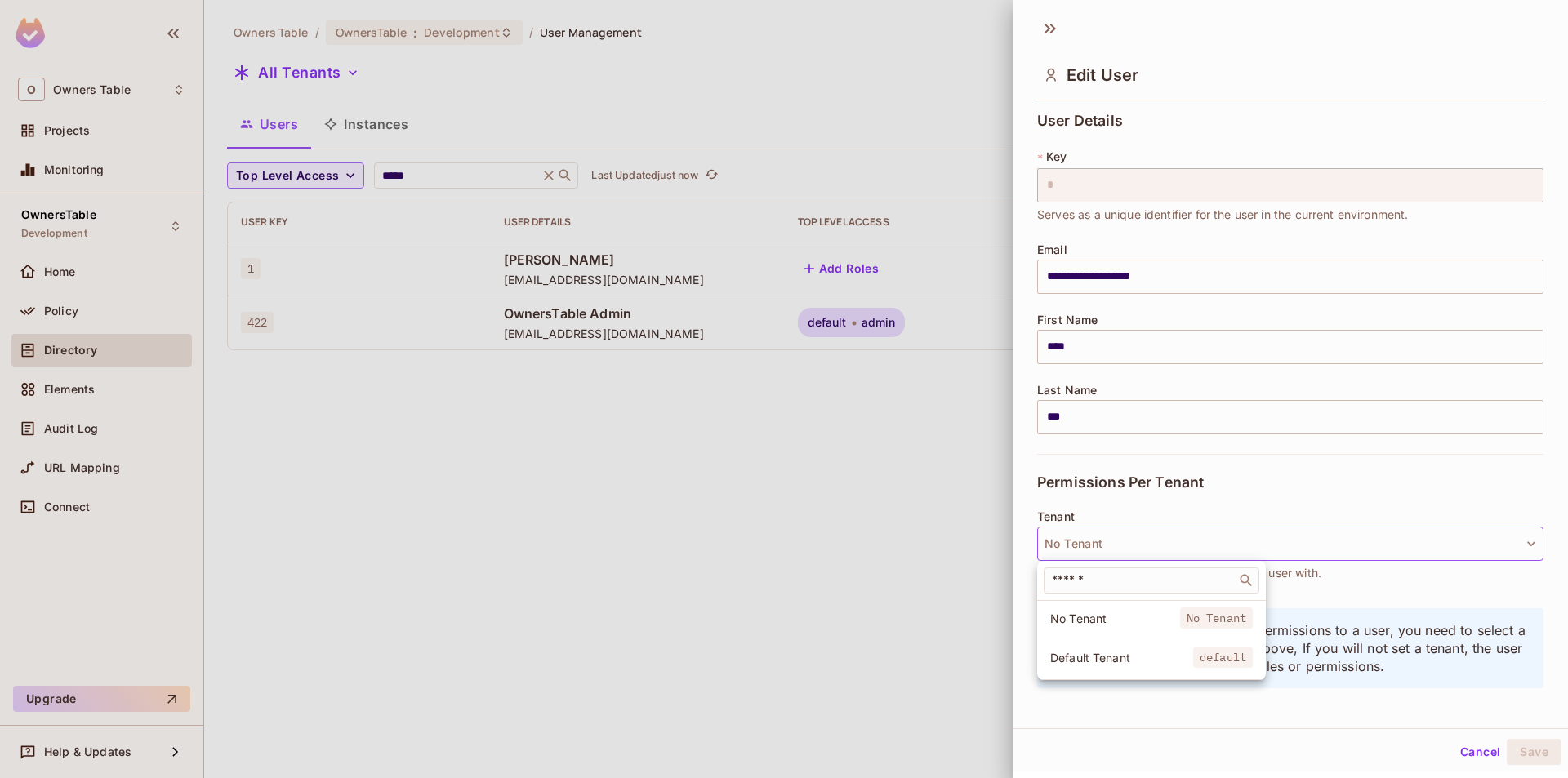
click at [1217, 477] on div at bounding box center [784, 389] width 1568 height 778
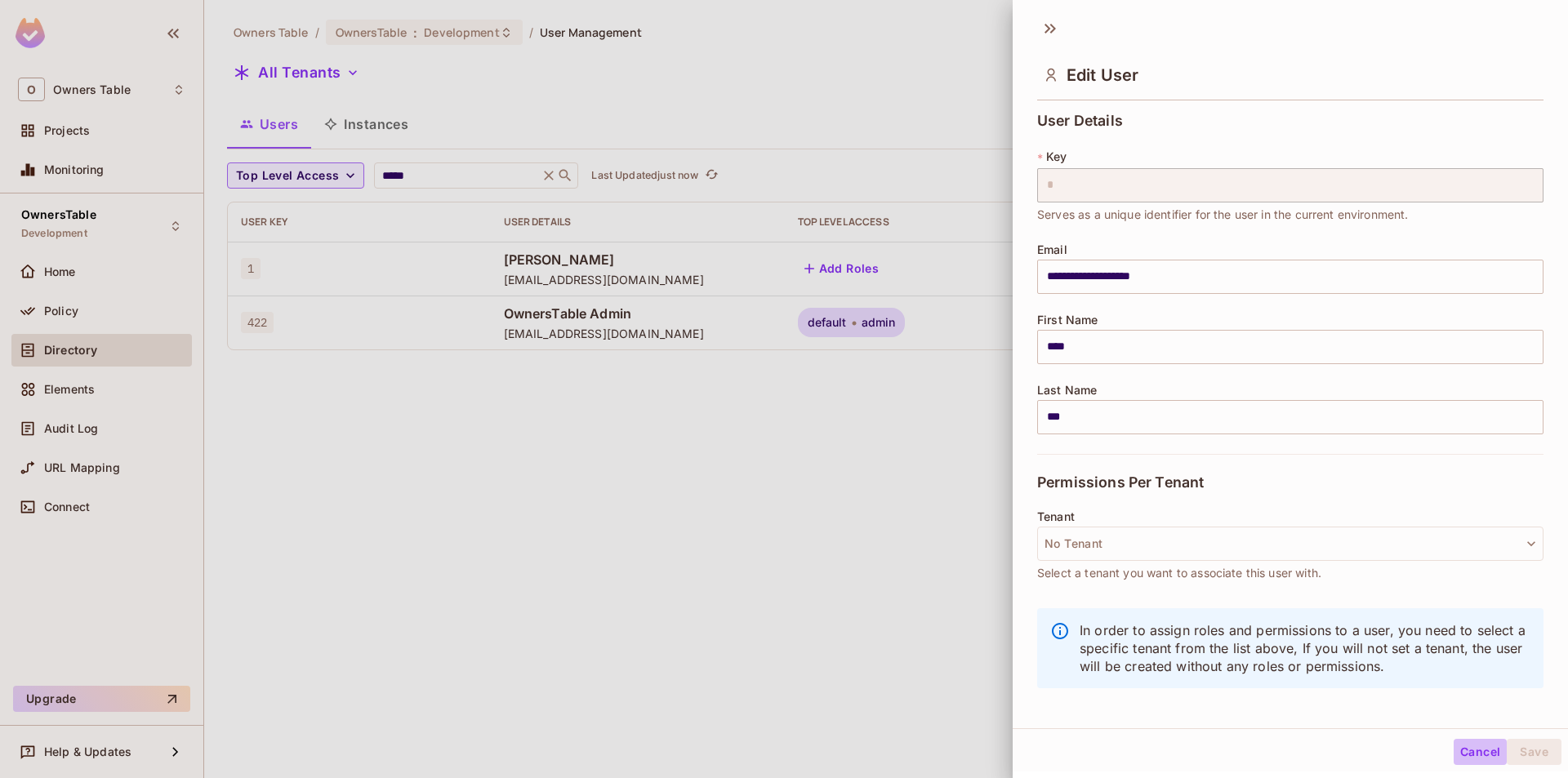
click at [1460, 744] on button "Cancel" at bounding box center [1480, 752] width 53 height 26
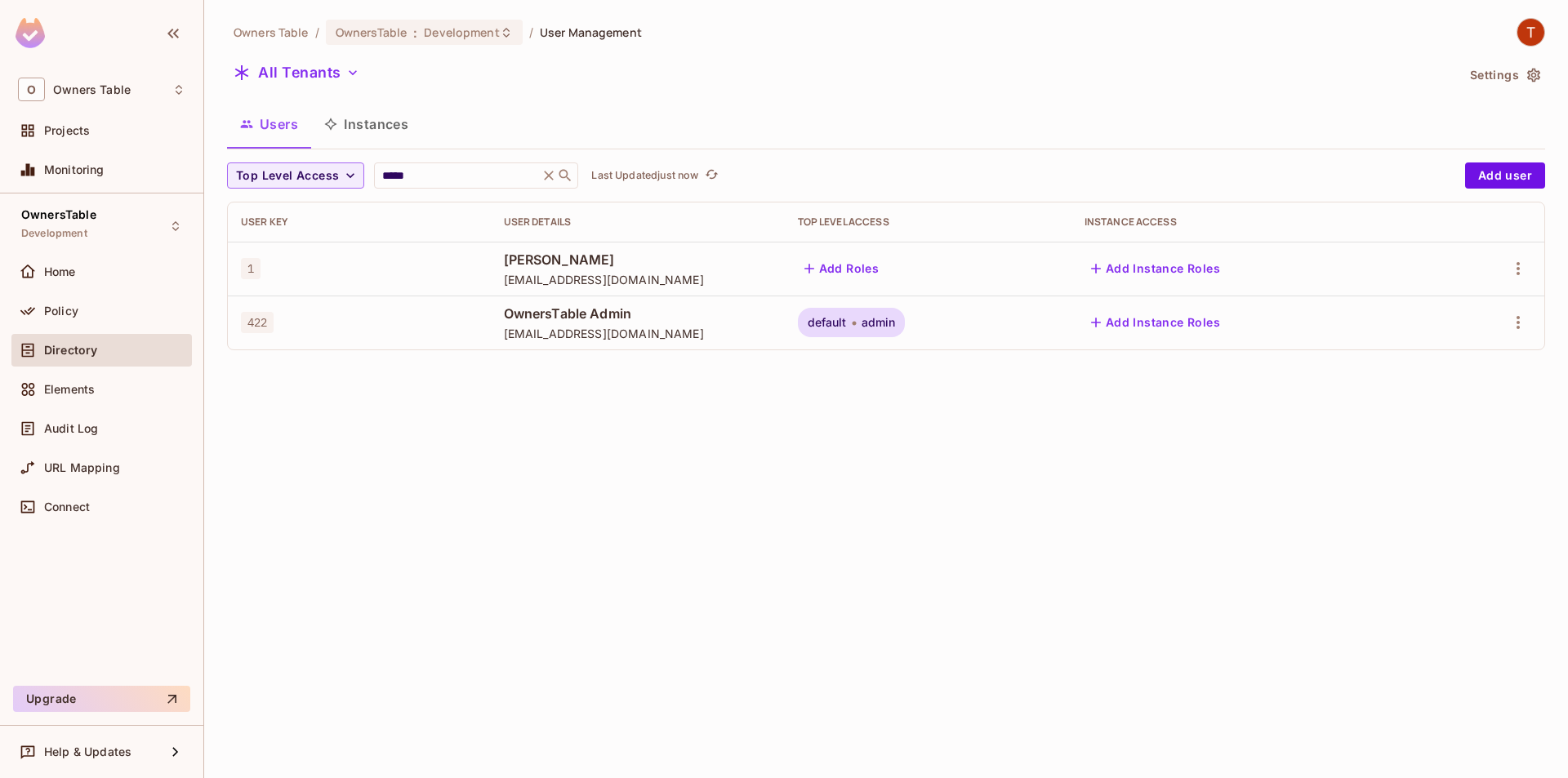
click at [1152, 262] on button "Add Instance Roles" at bounding box center [1156, 268] width 142 height 26
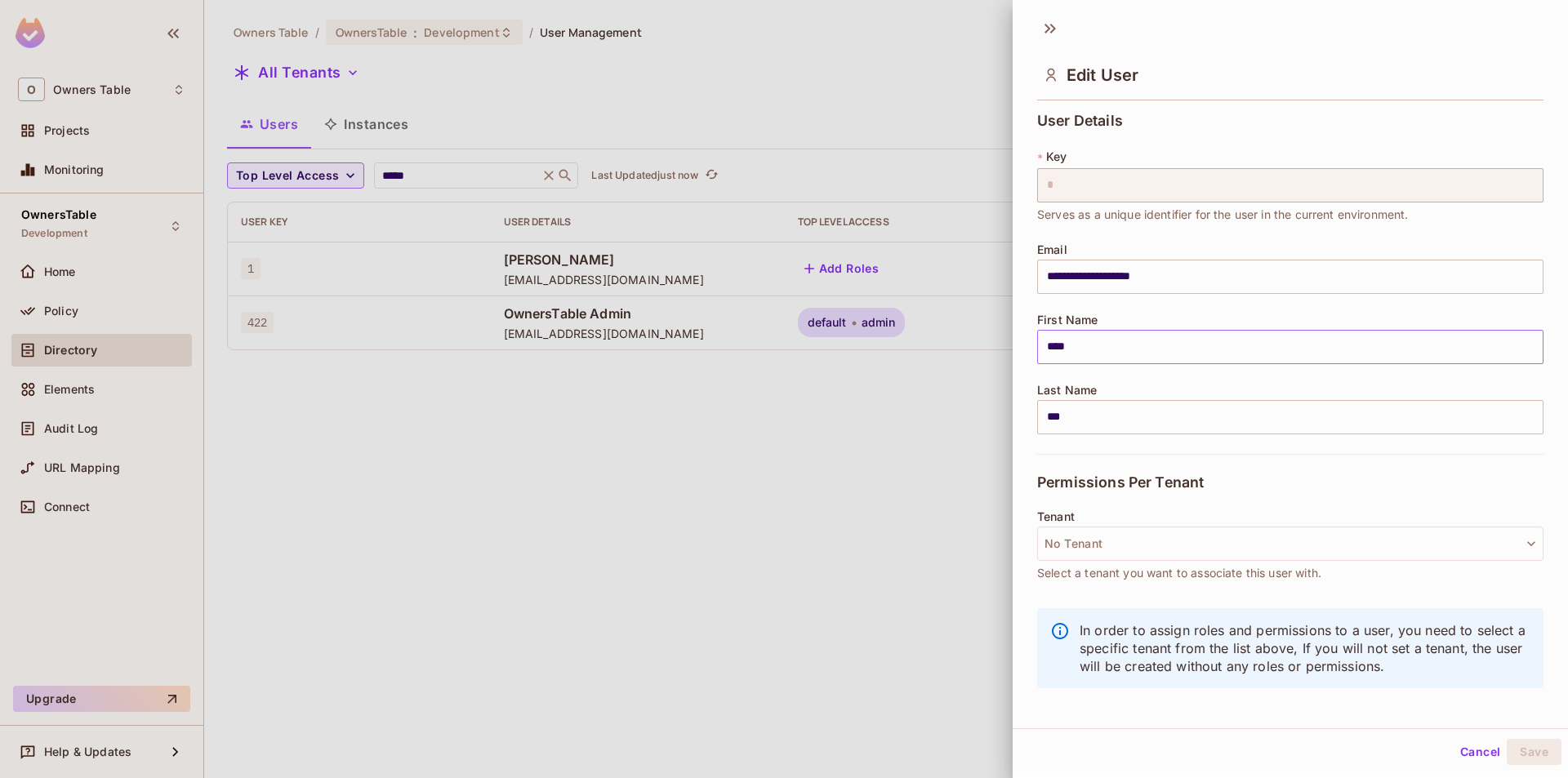
scroll to position [0, 0]
click at [1051, 26] on icon at bounding box center [1053, 31] width 6 height 10
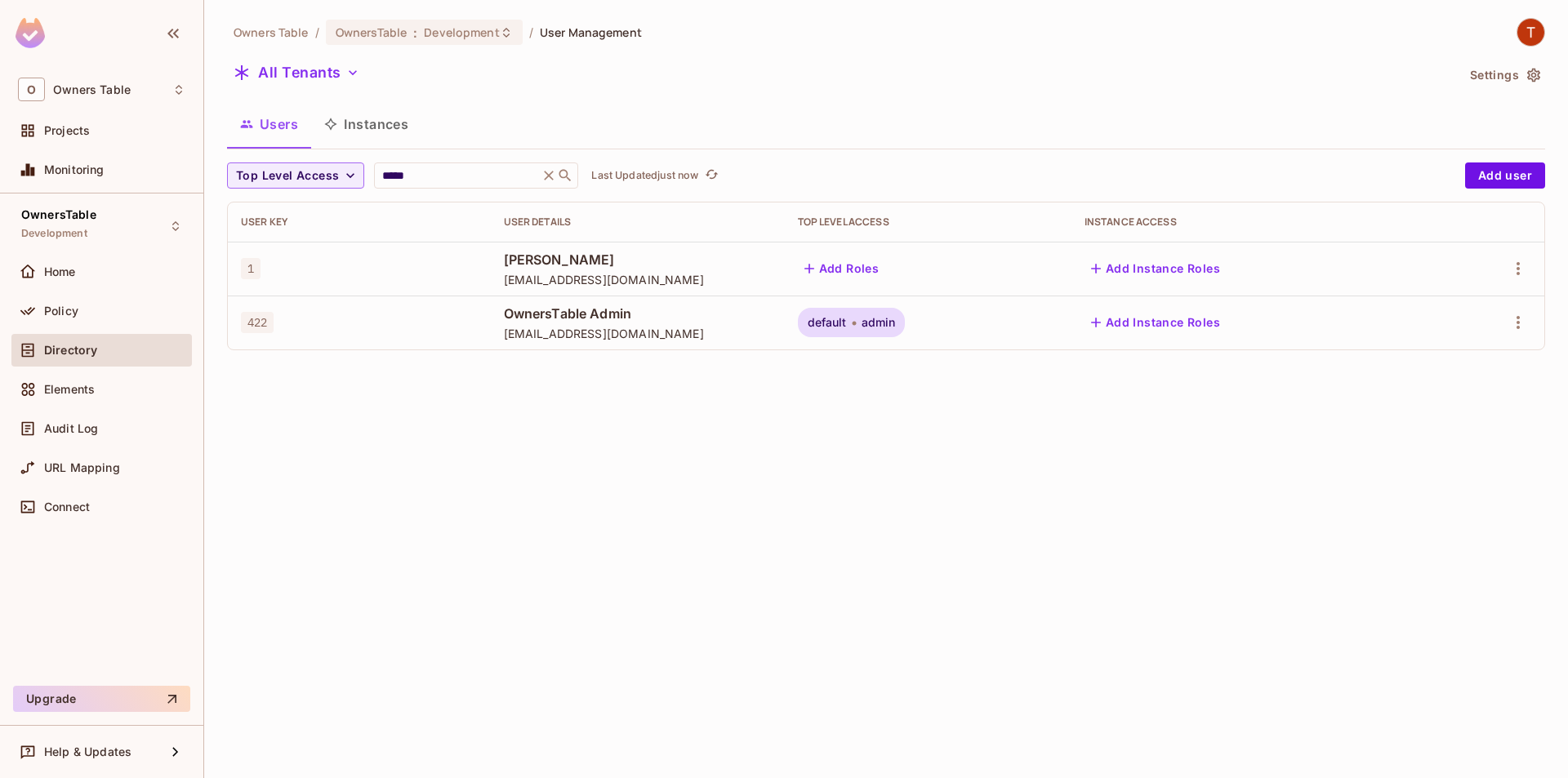
click at [859, 268] on button "Add Roles" at bounding box center [841, 268] width 88 height 26
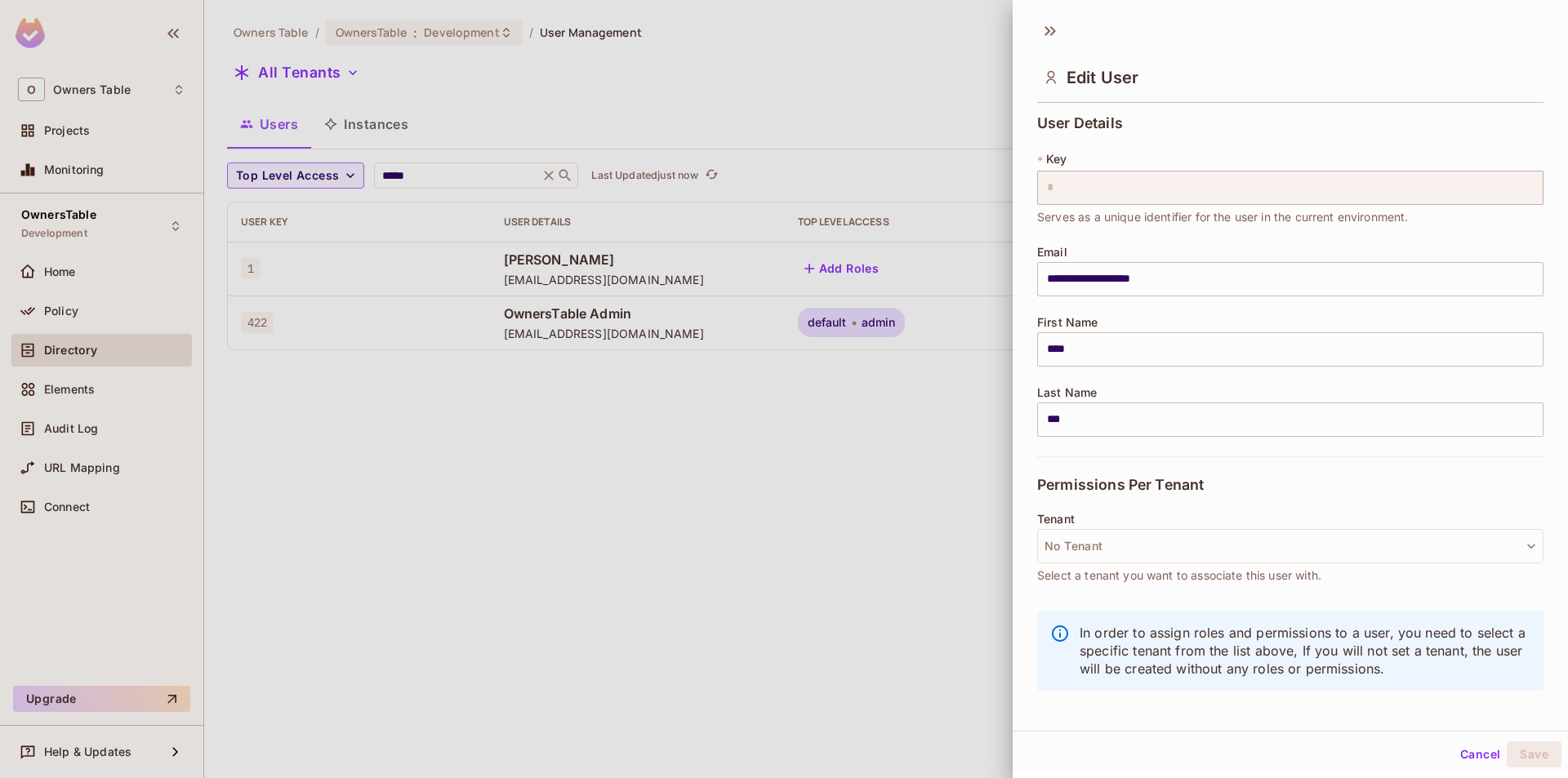
scroll to position [3, 0]
click at [1176, 535] on button "No Tenant" at bounding box center [1290, 543] width 506 height 34
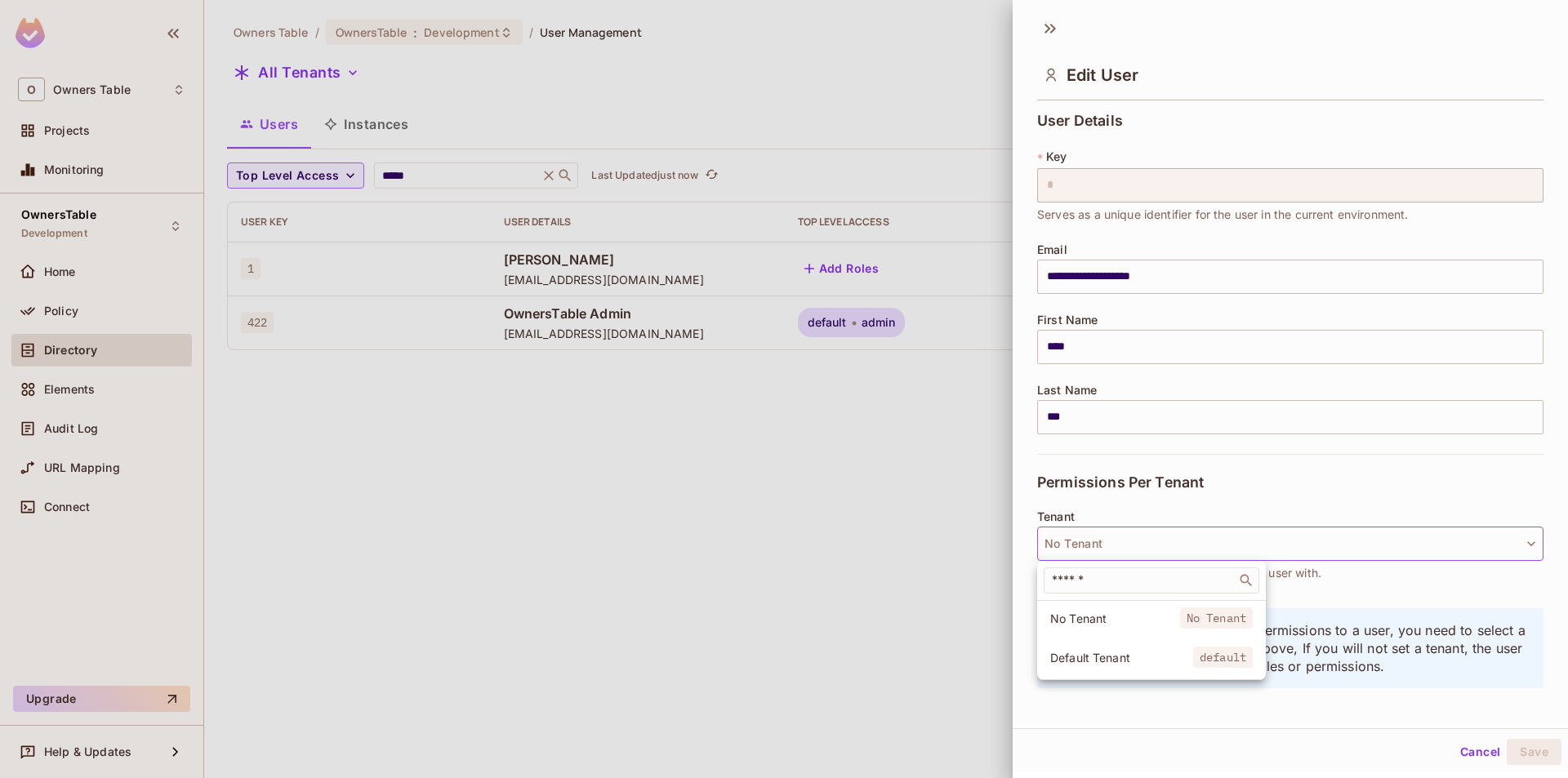
click at [1244, 460] on div at bounding box center [784, 389] width 1568 height 778
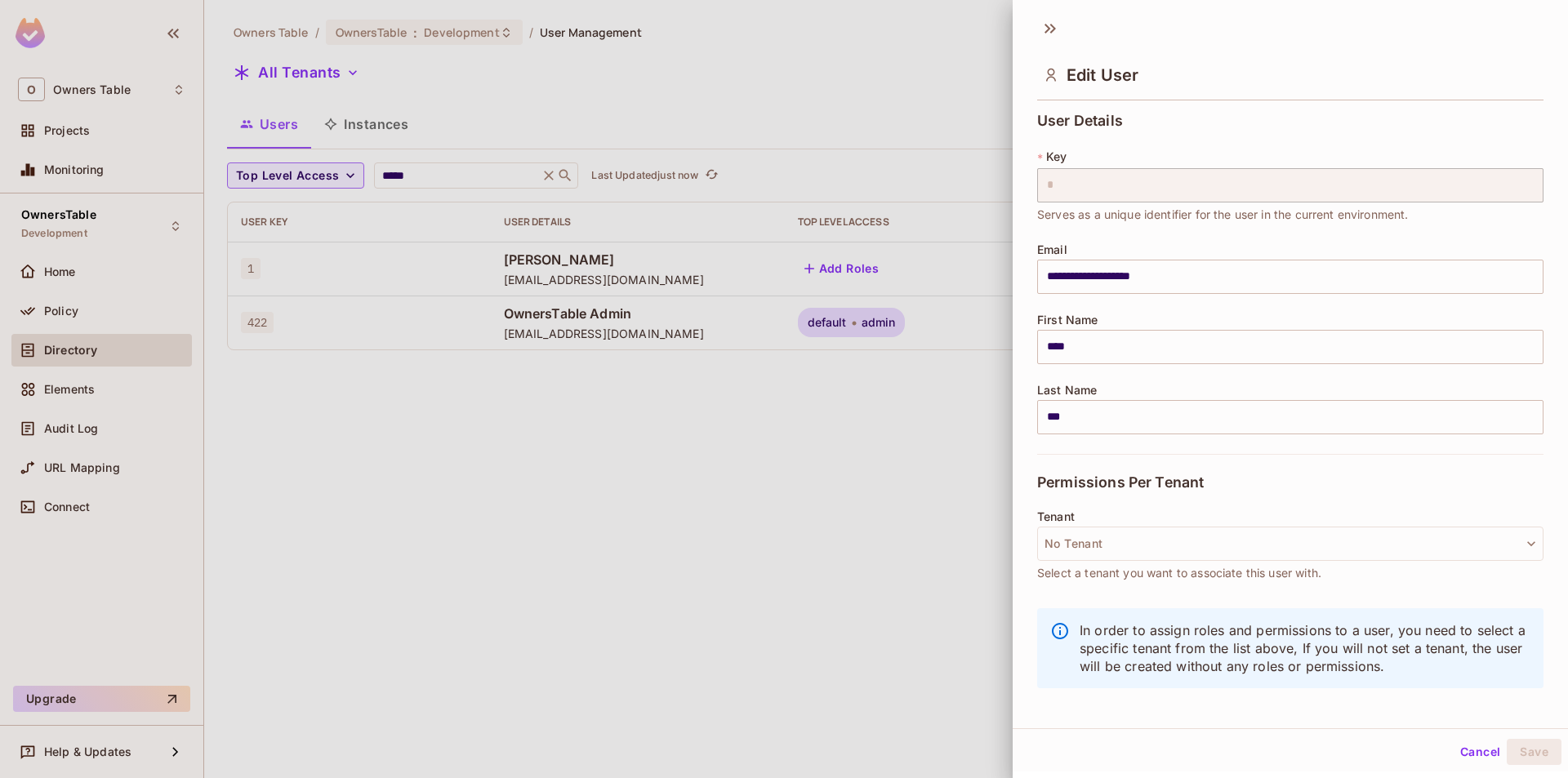
scroll to position [0, 0]
click at [916, 492] on div at bounding box center [784, 389] width 1568 height 778
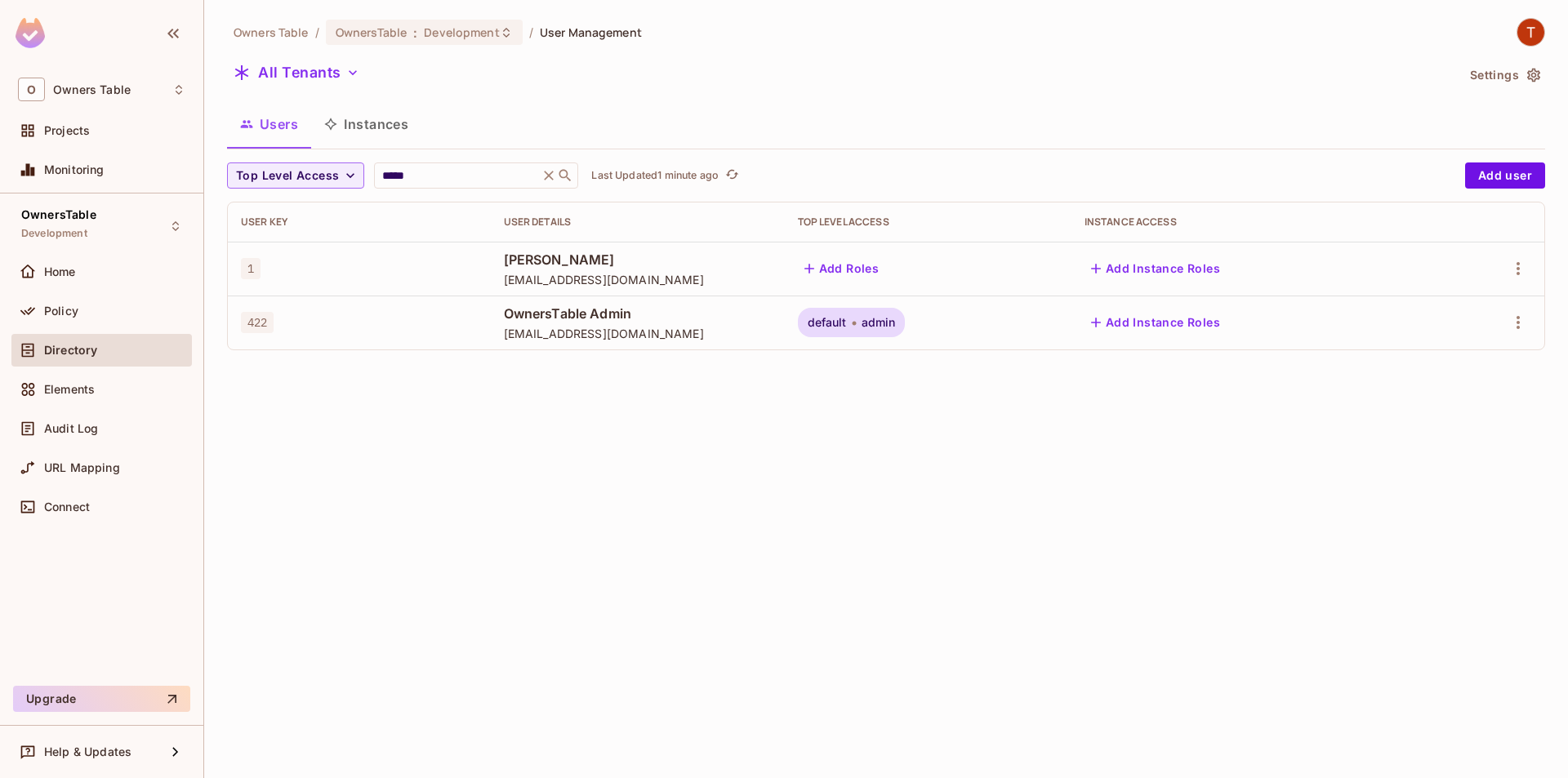
click at [859, 268] on button "Add Roles" at bounding box center [841, 268] width 88 height 26
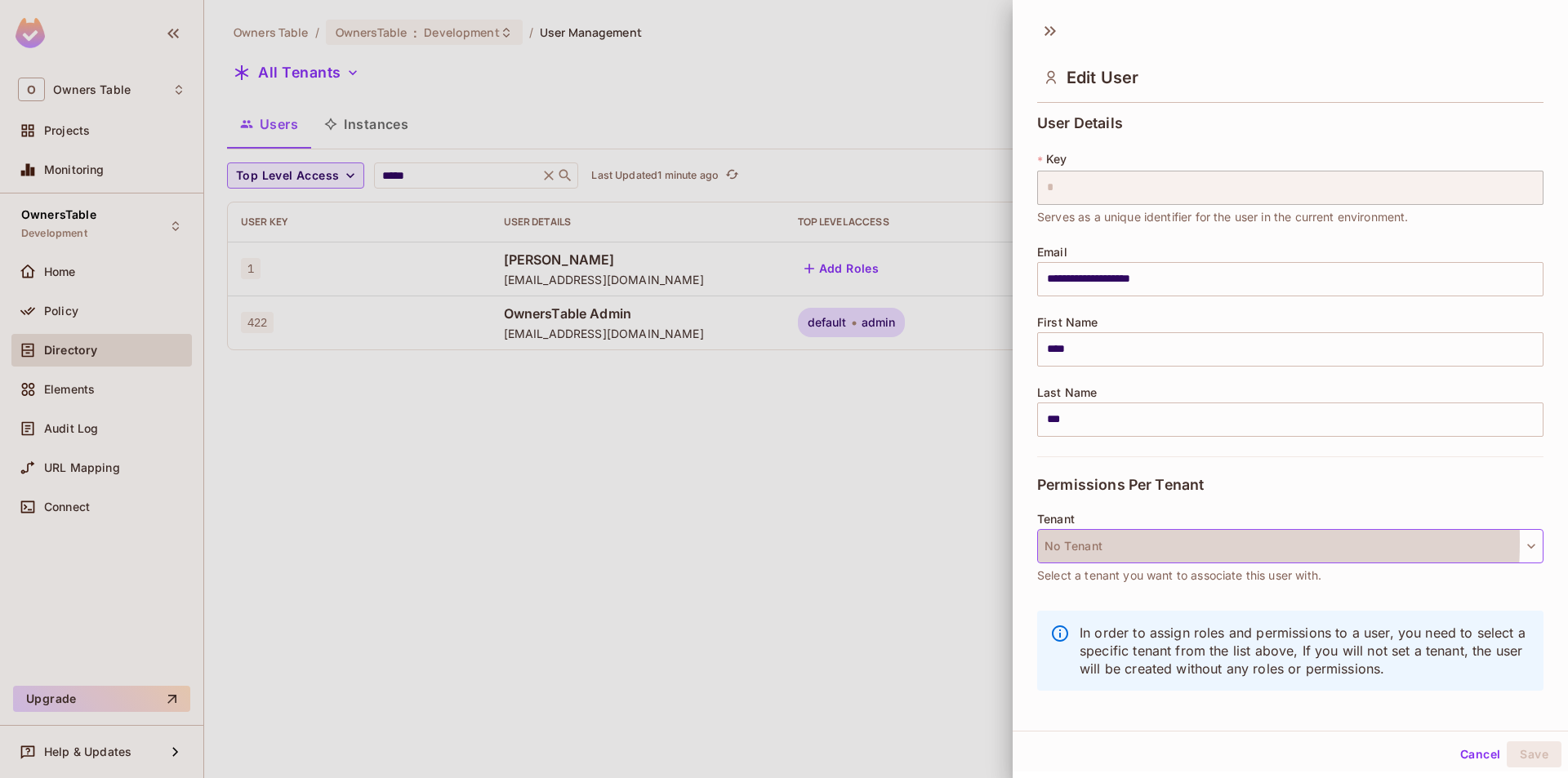
click at [1080, 541] on button "No Tenant" at bounding box center [1290, 545] width 506 height 34
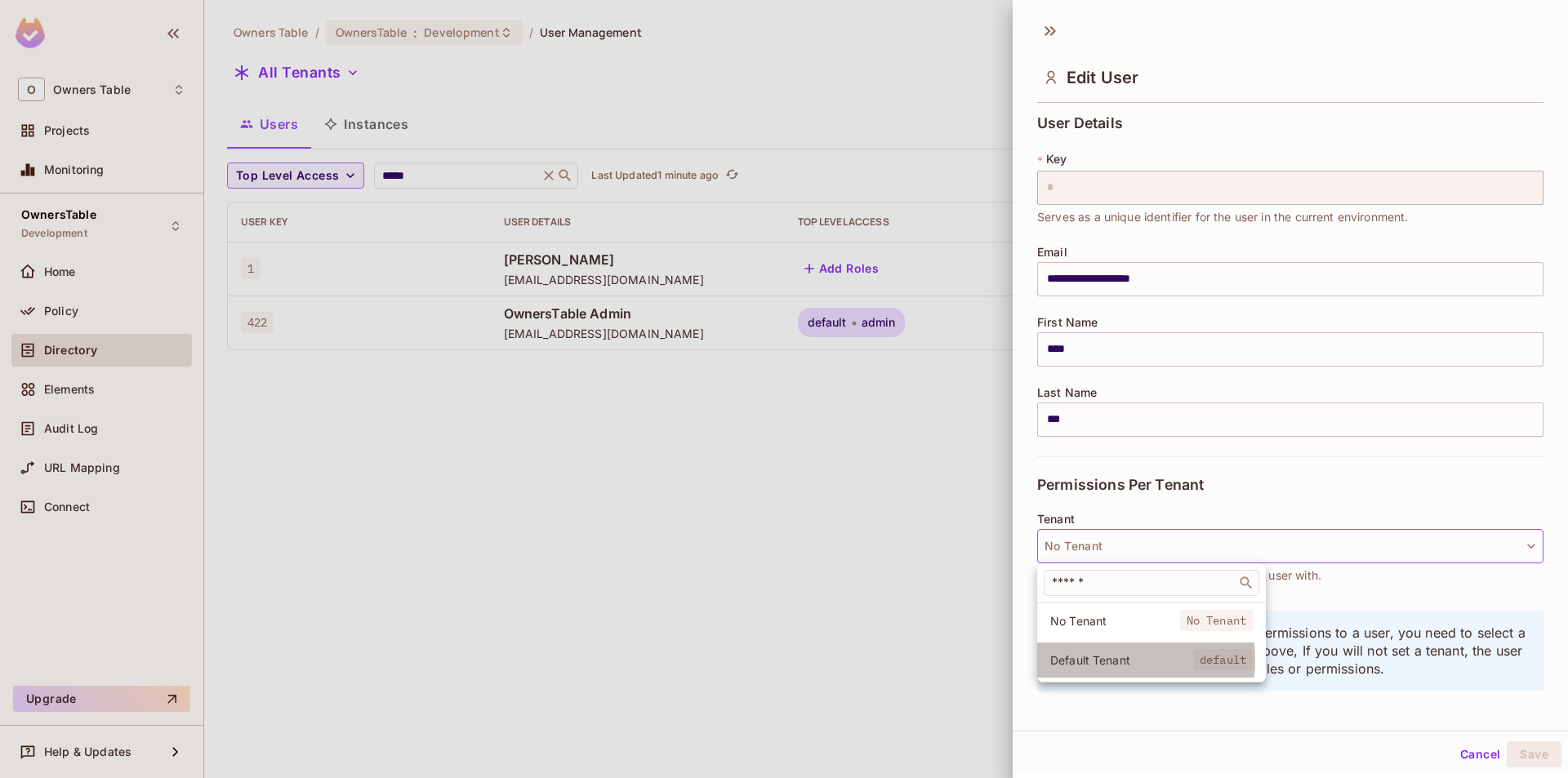
click at [1094, 661] on span "Default Tenant" at bounding box center [1121, 661] width 143 height 16
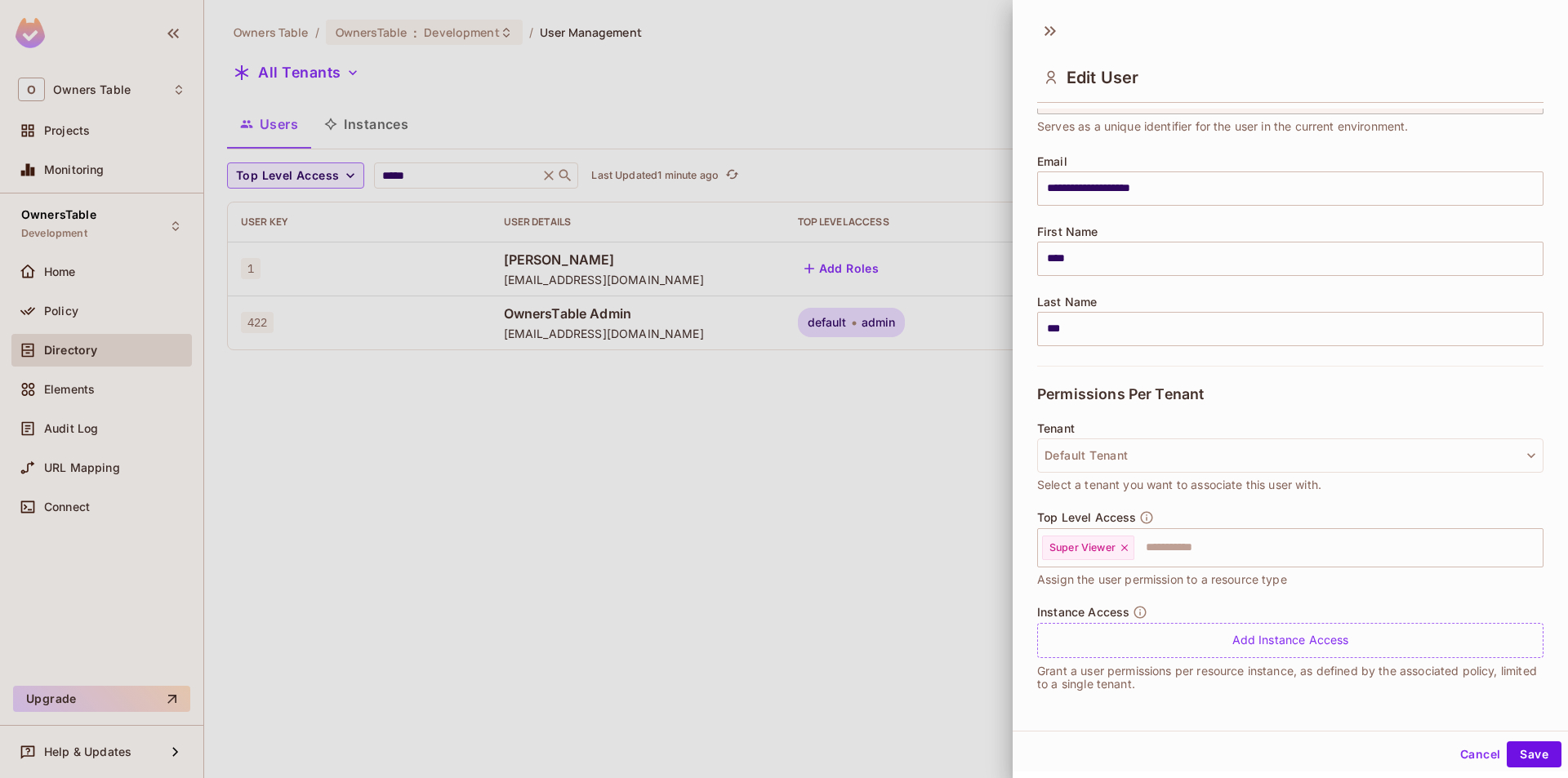
scroll to position [3, 0]
click at [1524, 753] on button "Save" at bounding box center [1534, 752] width 54 height 26
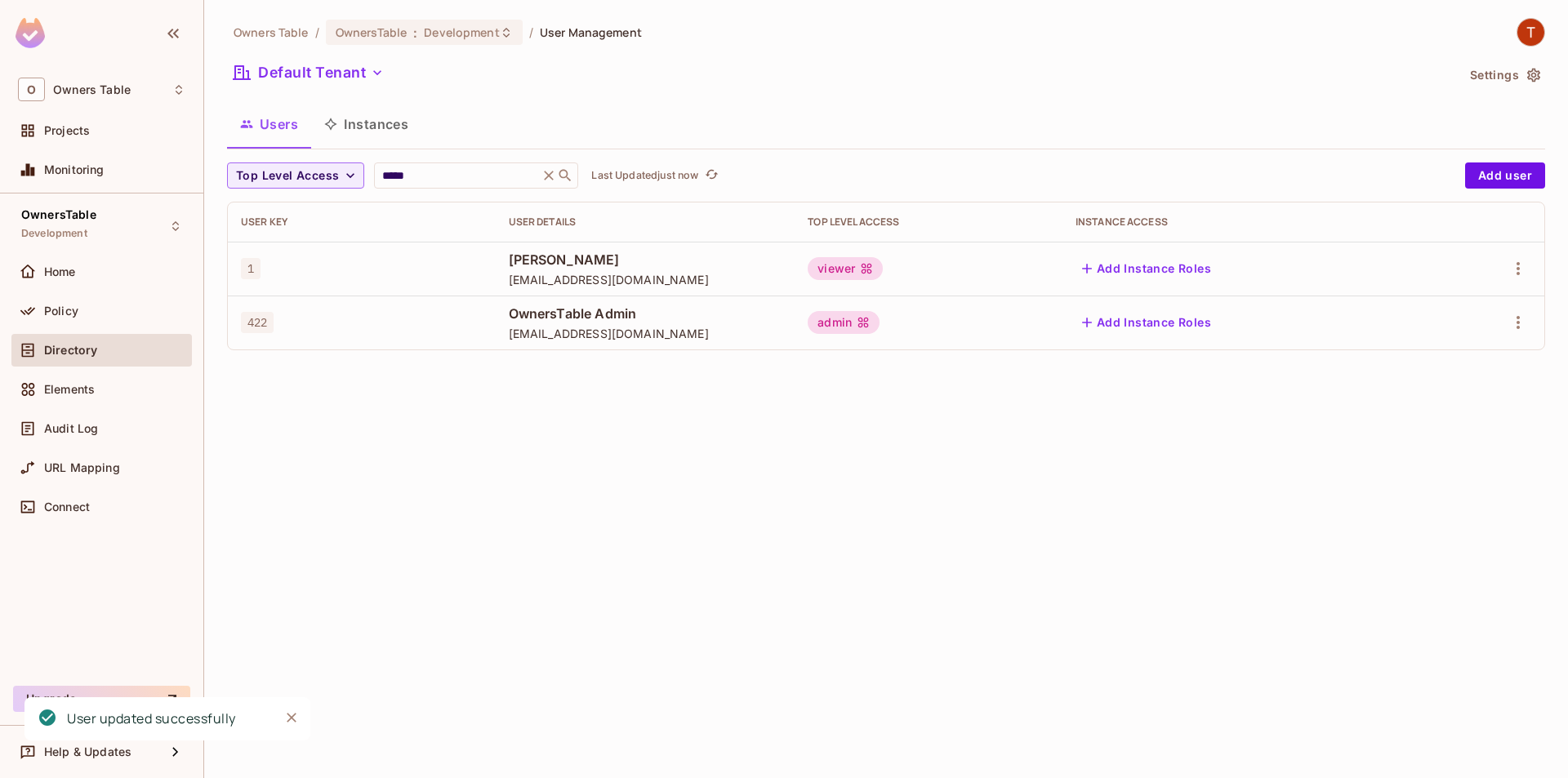
click at [839, 266] on div "viewer" at bounding box center [844, 269] width 75 height 23
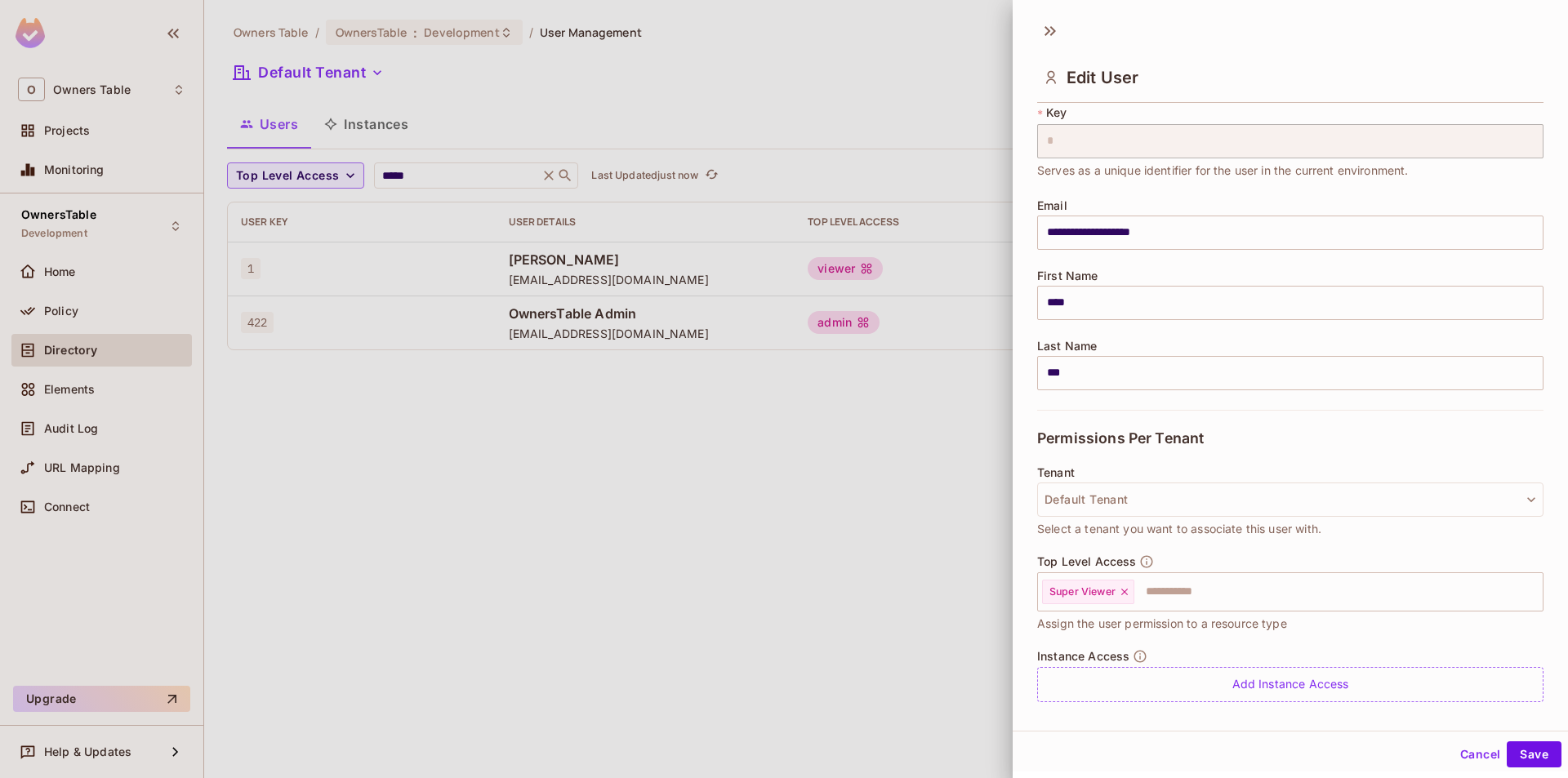
scroll to position [90, 0]
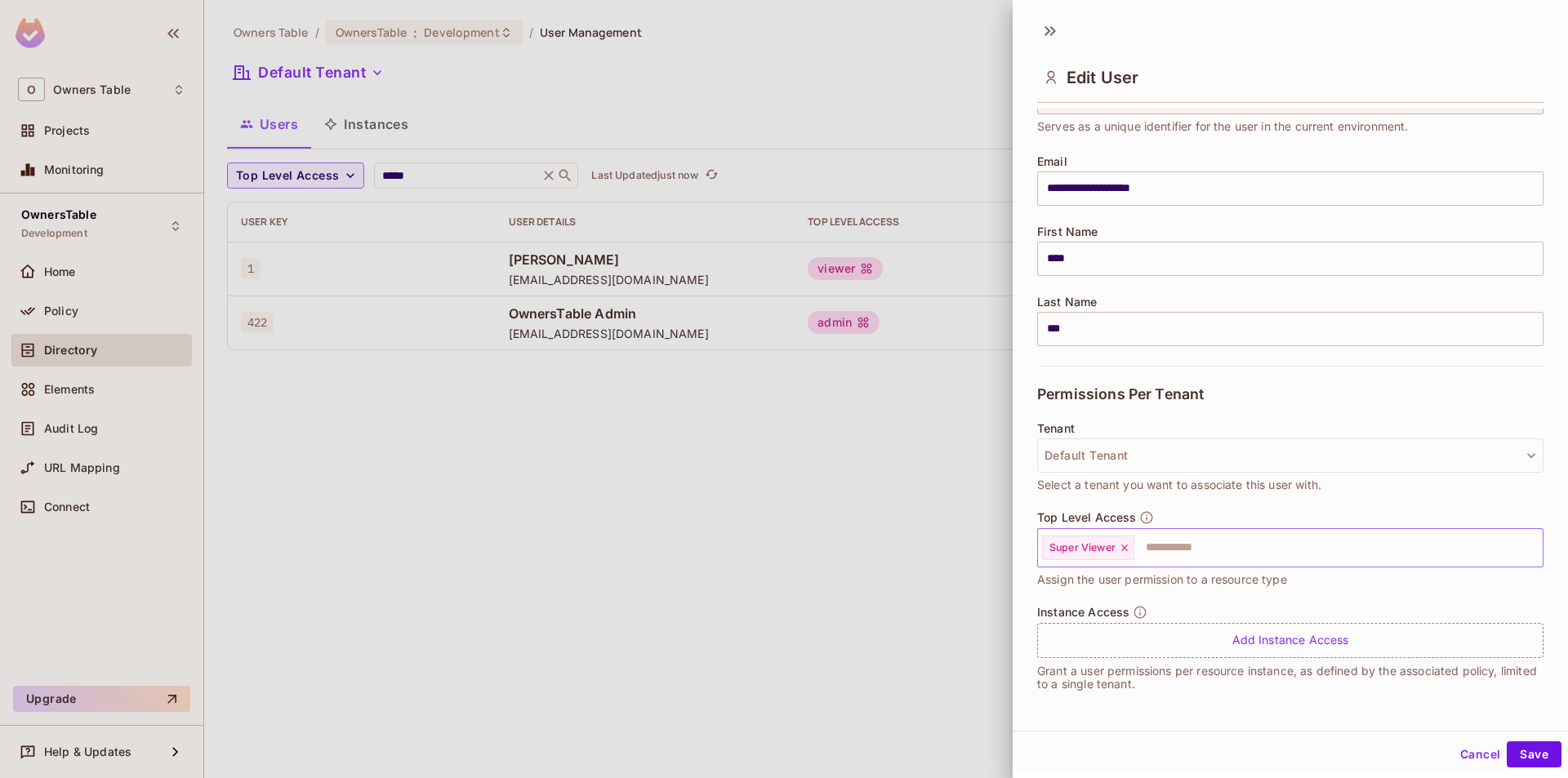
click at [1125, 549] on icon at bounding box center [1125, 548] width 12 height 12
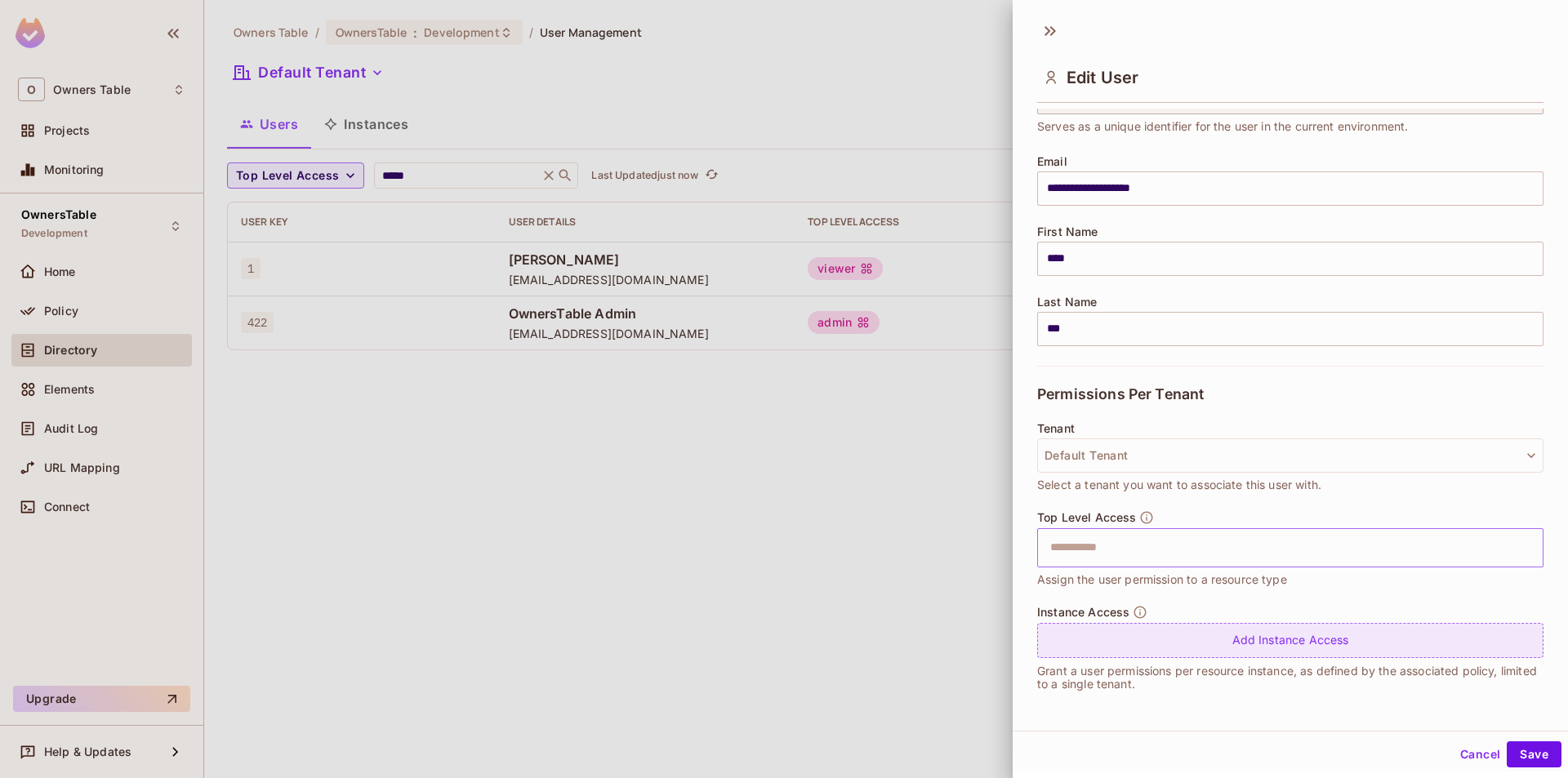
click at [1191, 645] on div "Add Instance Access" at bounding box center [1290, 640] width 506 height 35
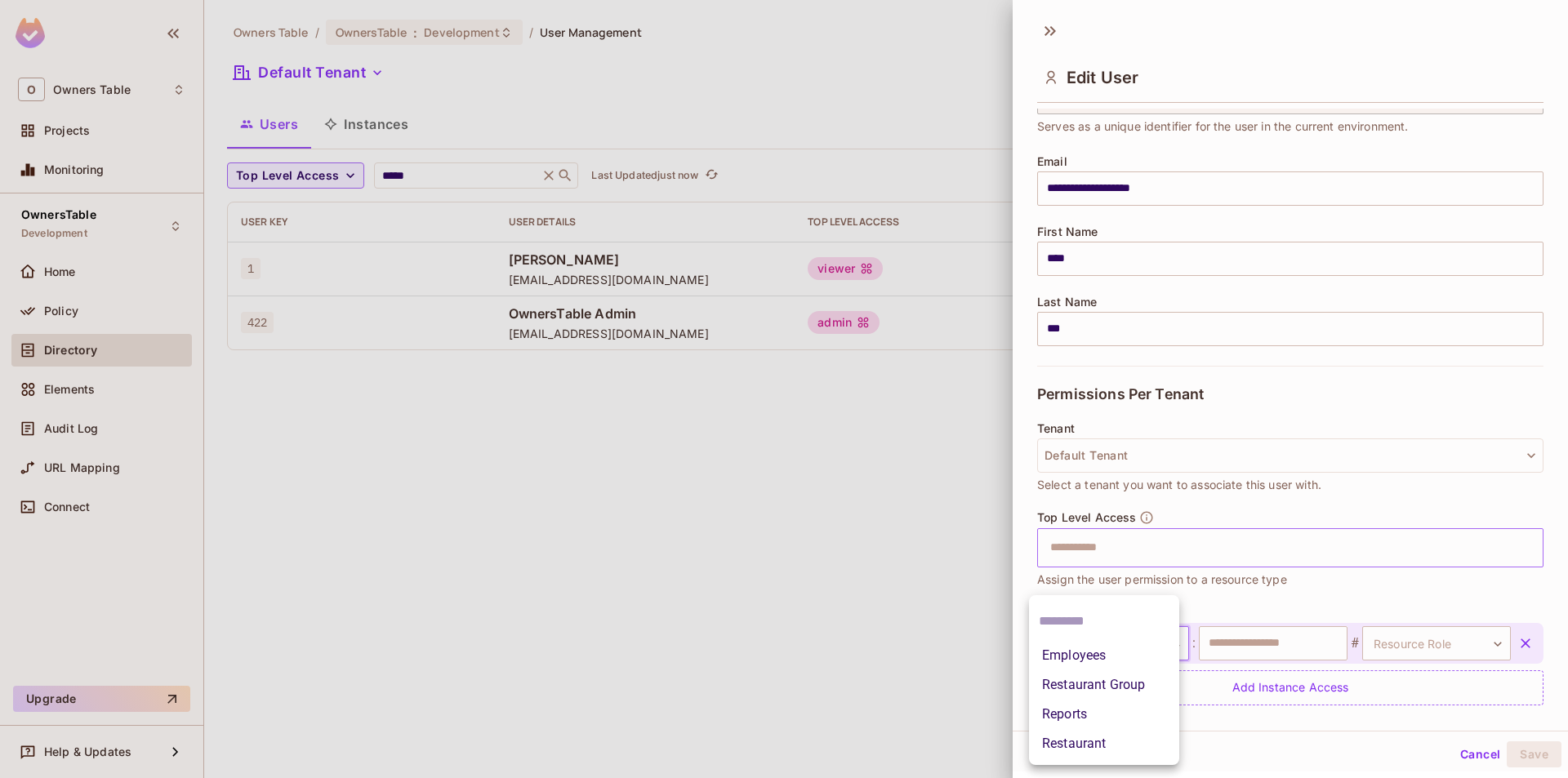
click at [1144, 644] on body "**********" at bounding box center [784, 389] width 1568 height 778
click at [1109, 738] on li "Restaurant" at bounding box center [1104, 744] width 150 height 29
click at [1118, 632] on body "**********" at bounding box center [784, 389] width 1568 height 778
click at [1104, 683] on li "Restaurant Group" at bounding box center [1104, 685] width 150 height 29
click at [1259, 644] on input "text" at bounding box center [1273, 643] width 148 height 34
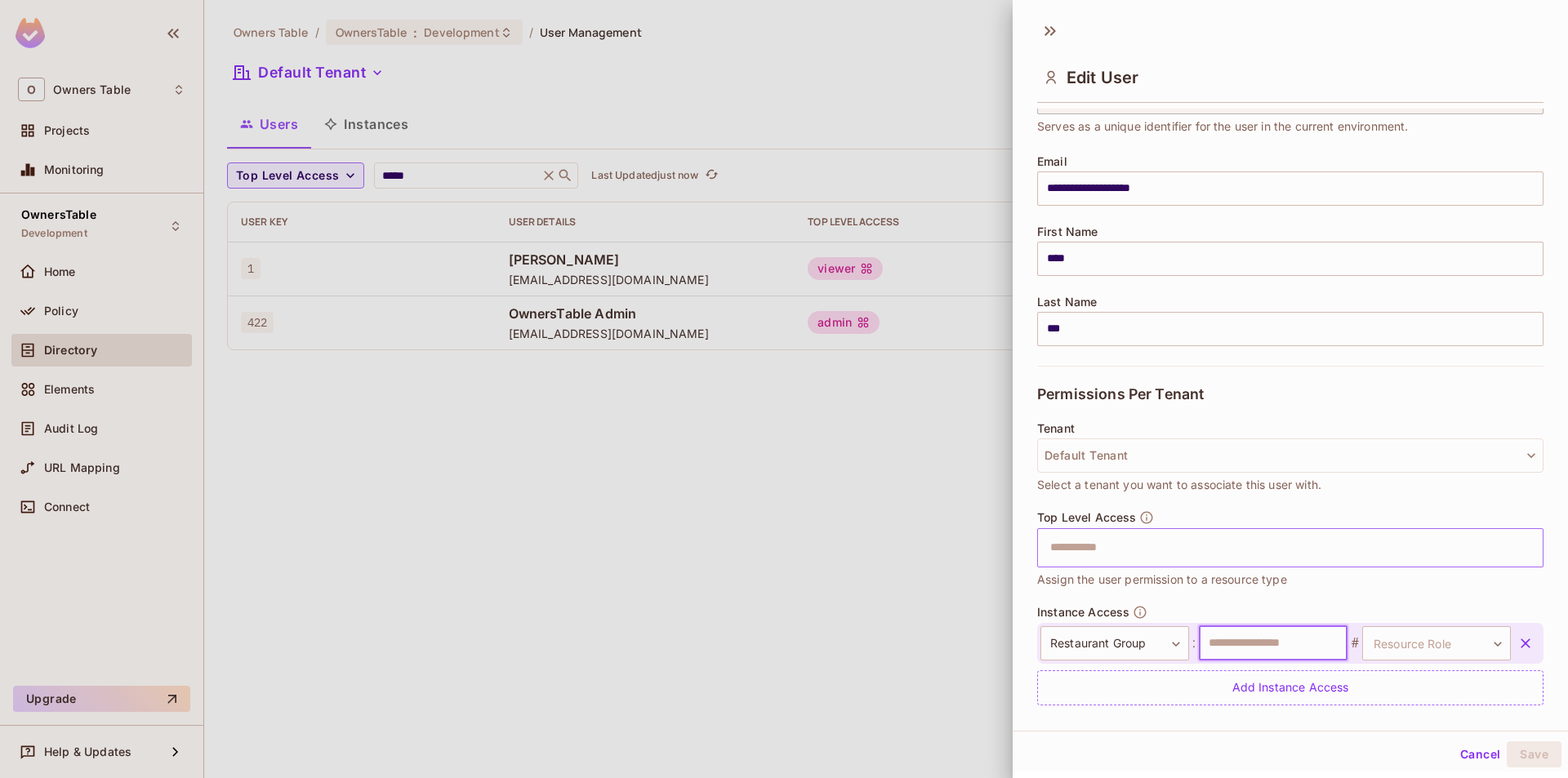
type input "*"
click at [1424, 638] on body "**********" at bounding box center [784, 389] width 1568 height 778
click at [1384, 718] on li "viewer" at bounding box center [1410, 714] width 150 height 29
click at [1507, 749] on button "Save" at bounding box center [1534, 754] width 54 height 26
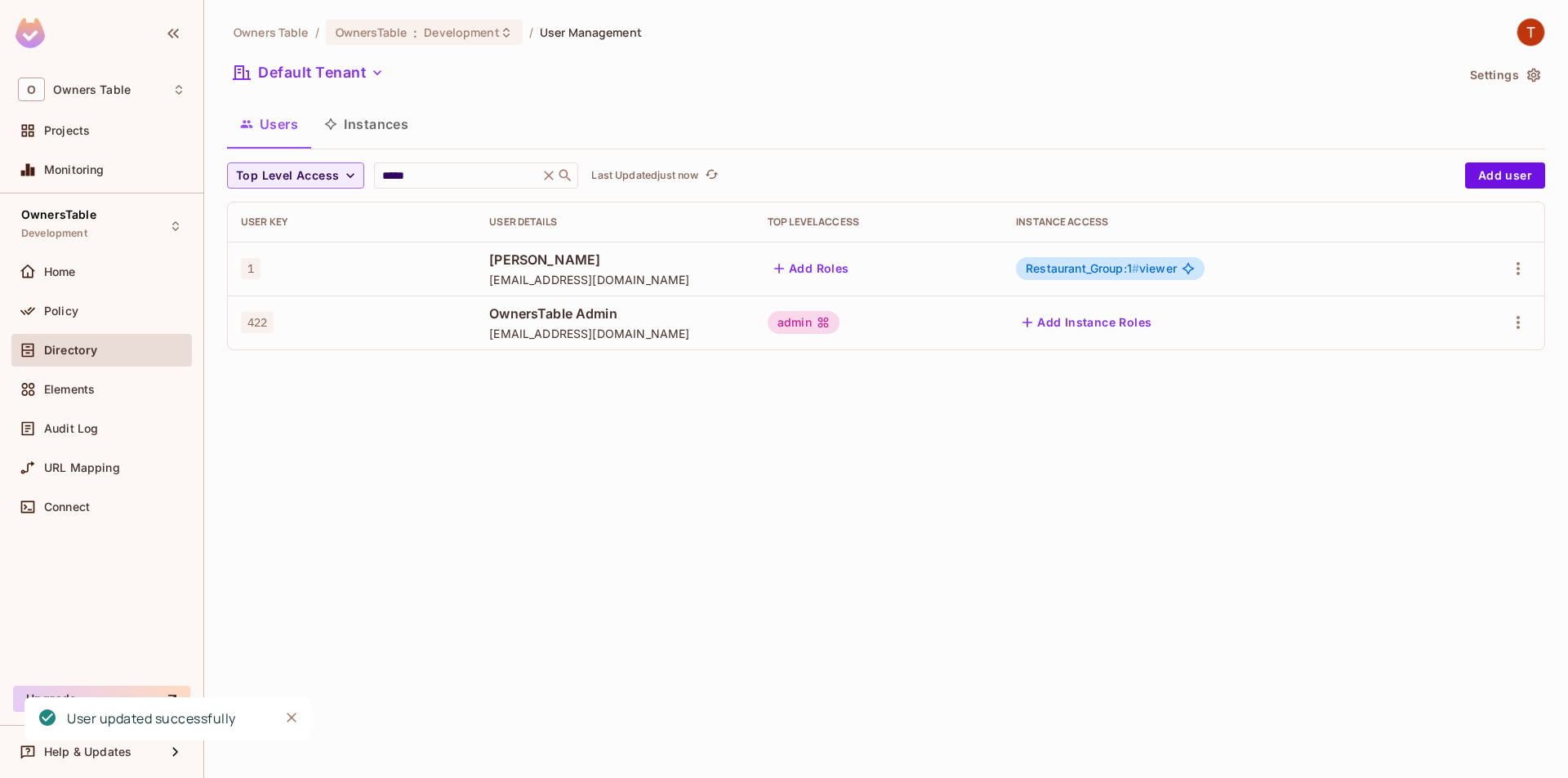
click at [1080, 261] on span "Restaurant_Group:1 #" at bounding box center [1082, 268] width 114 height 14
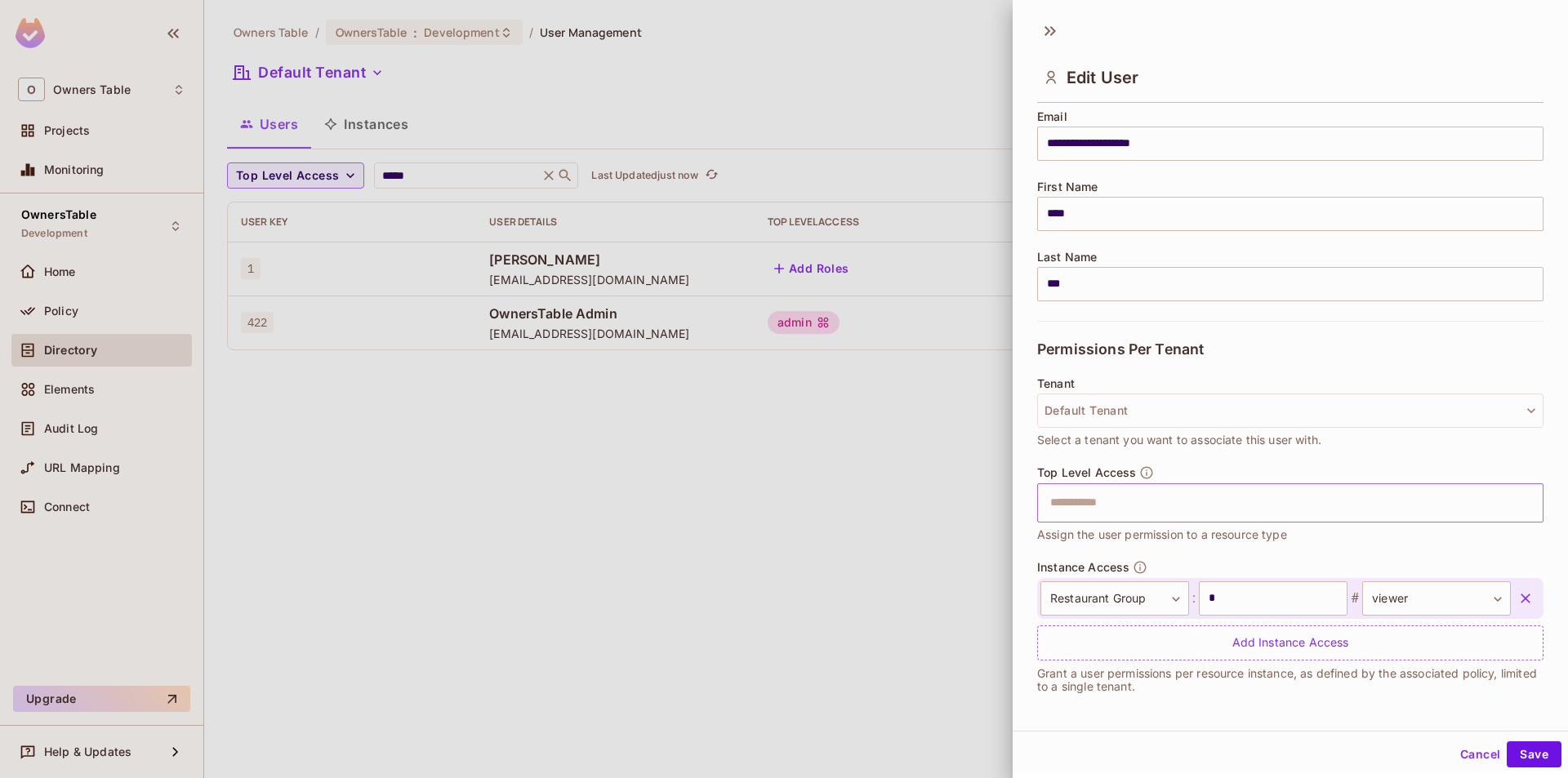
scroll to position [138, 0]
click at [1159, 504] on input "text" at bounding box center [1276, 501] width 472 height 33
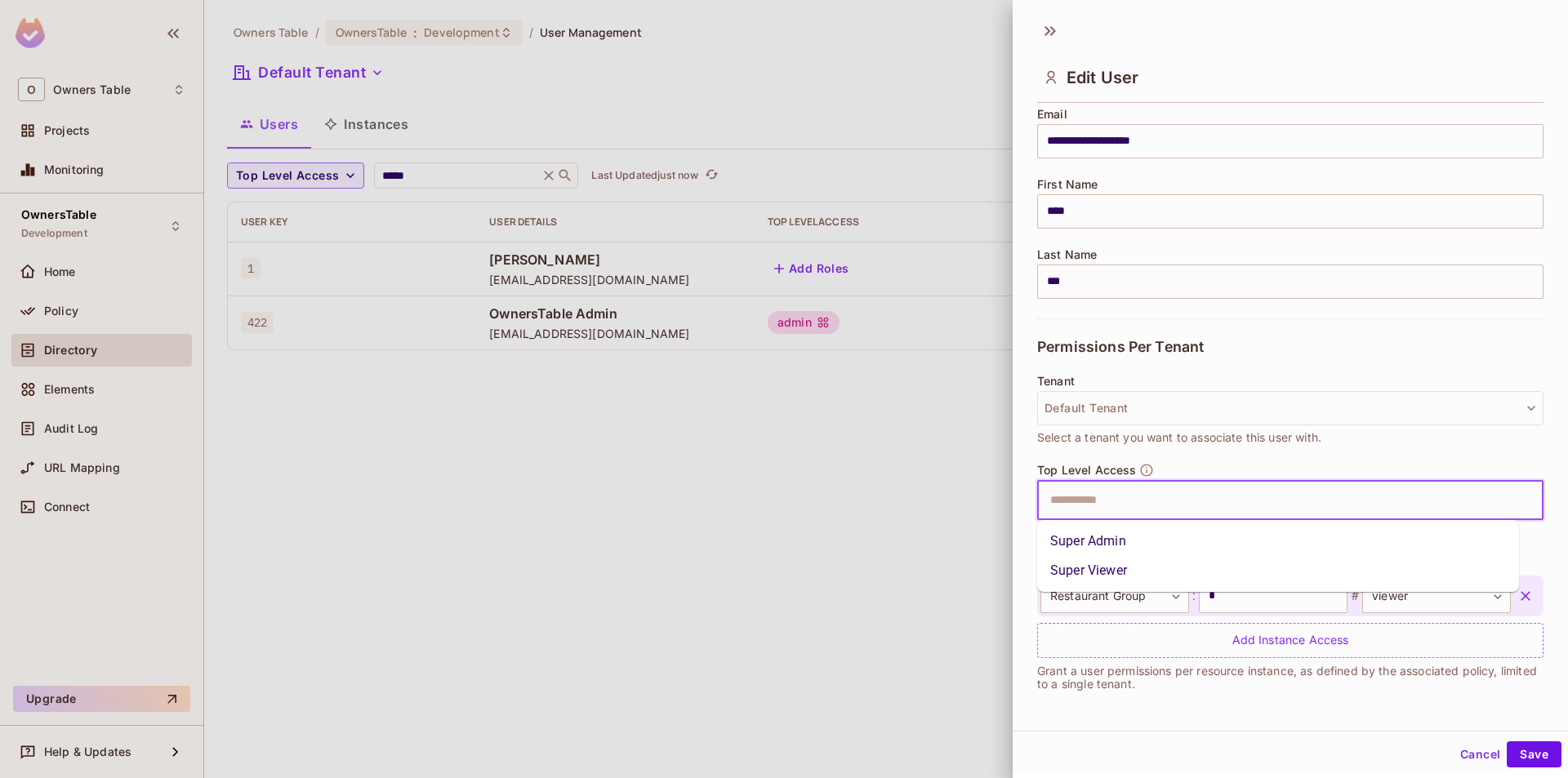
click at [1138, 539] on li "Super Admin" at bounding box center [1278, 541] width 482 height 29
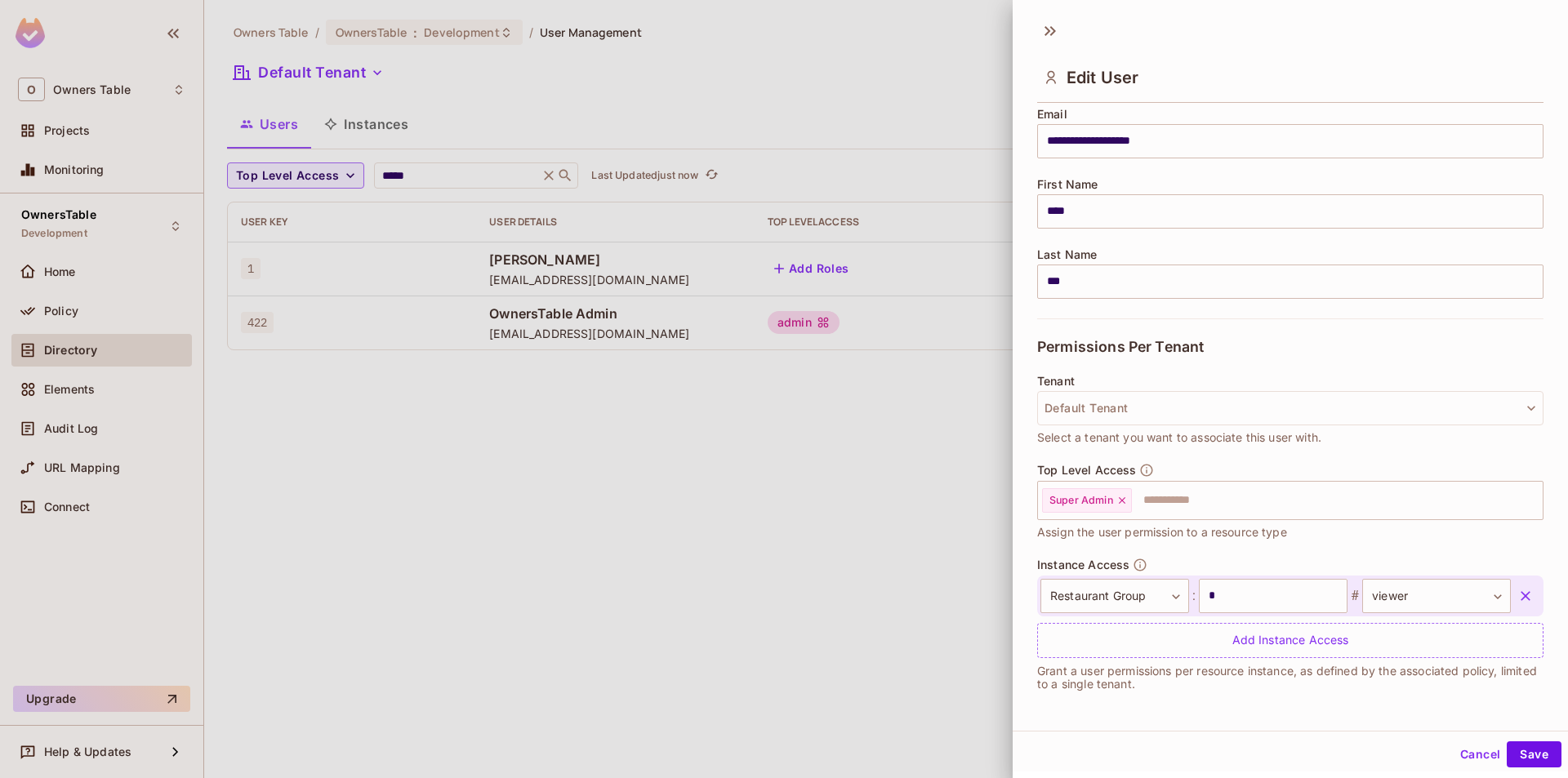
click at [1518, 600] on icon "button" at bounding box center [1525, 596] width 16 height 16
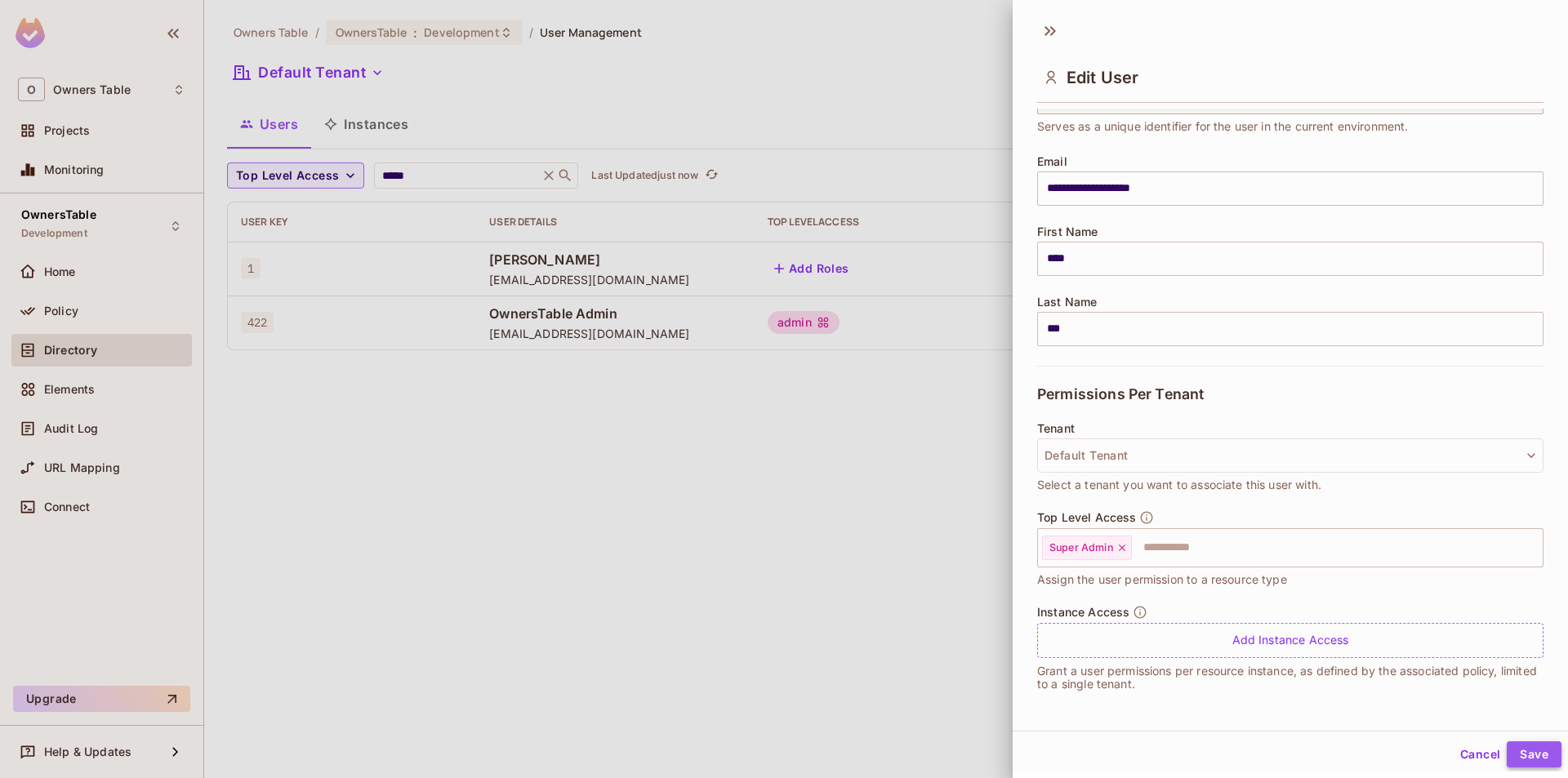
click at [1520, 746] on button "Save" at bounding box center [1534, 754] width 54 height 26
